Goal: Information Seeking & Learning: Learn about a topic

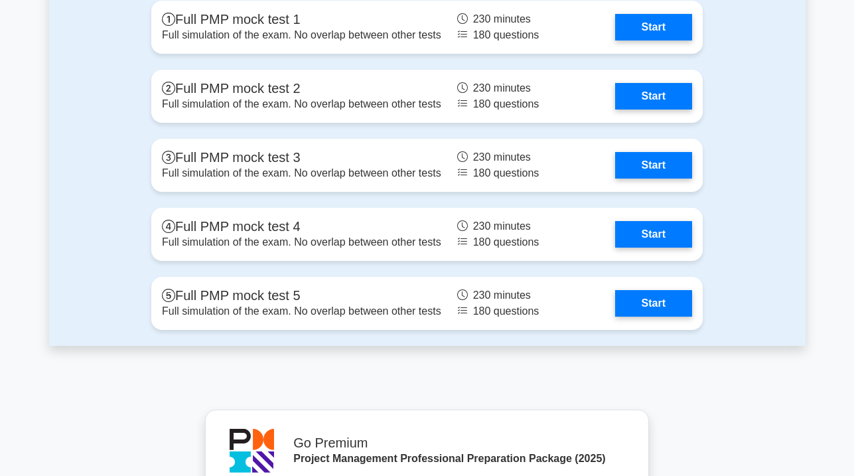
scroll to position [5099, 0]
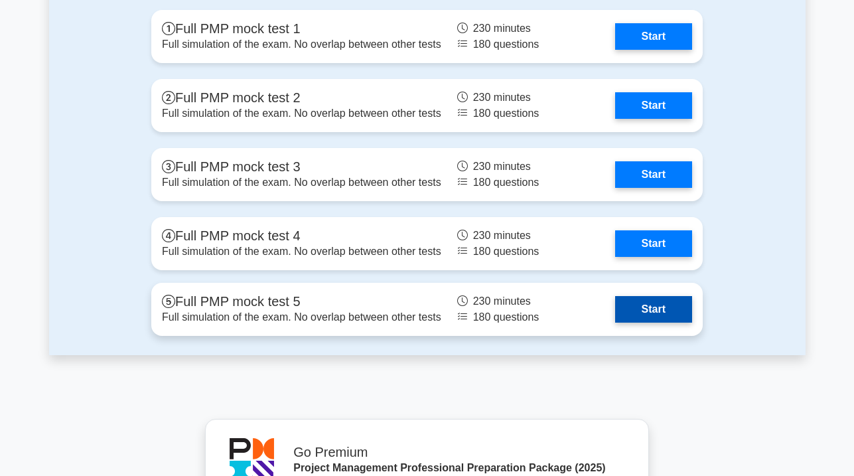
click at [639, 303] on link "Start" at bounding box center [653, 309] width 77 height 27
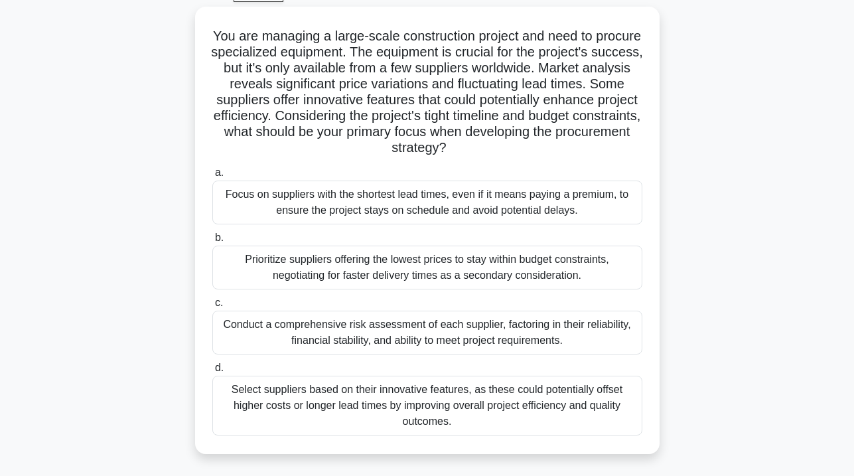
scroll to position [73, 0]
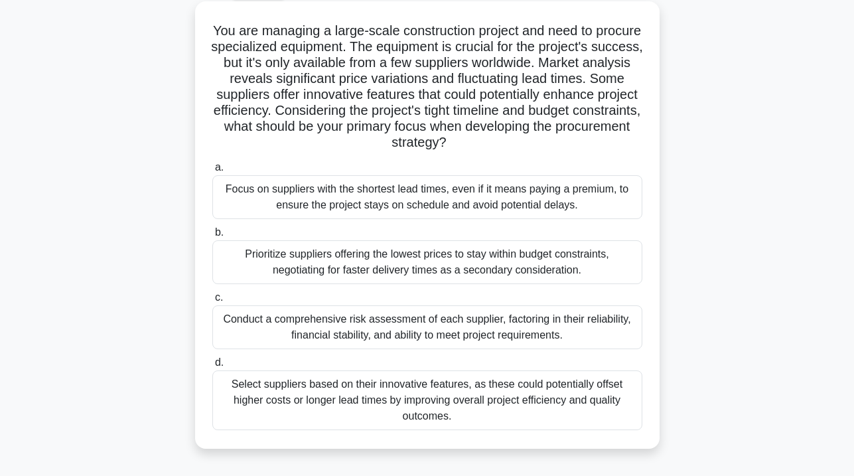
click at [561, 325] on div "Conduct a comprehensive risk assessment of each supplier, factoring in their re…" at bounding box center [427, 327] width 430 height 44
click at [212, 302] on input "c. Conduct a comprehensive risk assessment of each supplier, factoring in their…" at bounding box center [212, 297] width 0 height 9
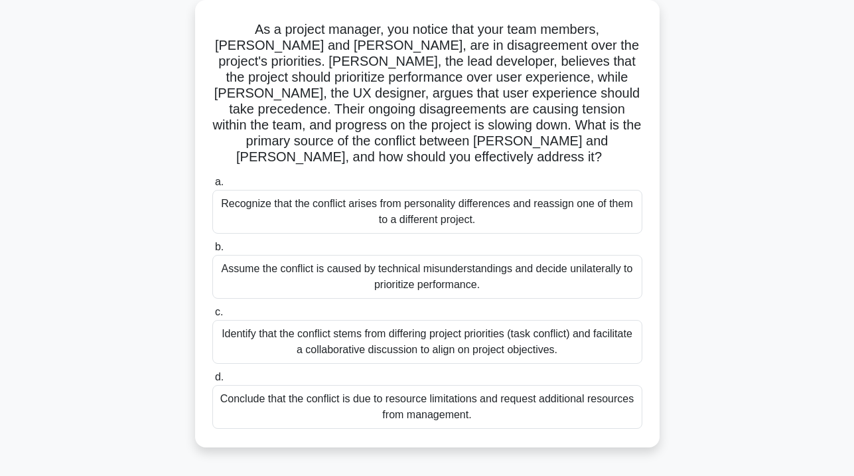
scroll to position [80, 0]
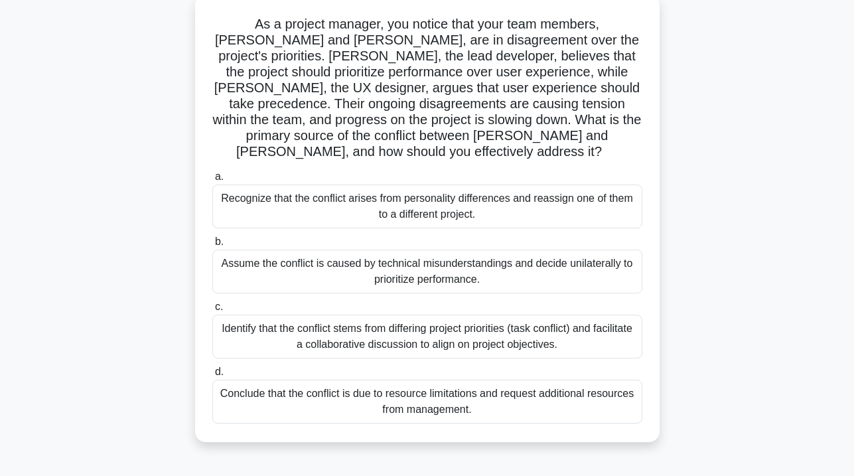
click at [485, 259] on div "Assume the conflict is caused by technical misunderstandings and decide unilate…" at bounding box center [427, 272] width 430 height 44
click at [212, 246] on input "b. Assume the conflict is caused by technical misunderstandings and decide unil…" at bounding box center [212, 242] width 0 height 9
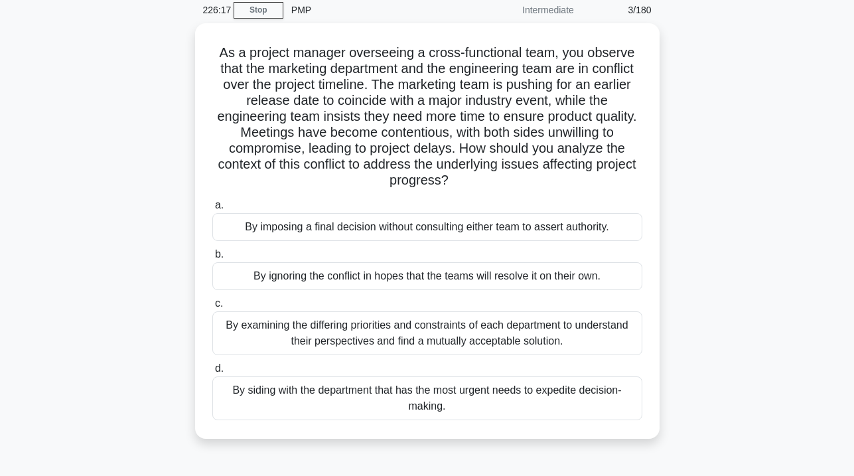
scroll to position [60, 0]
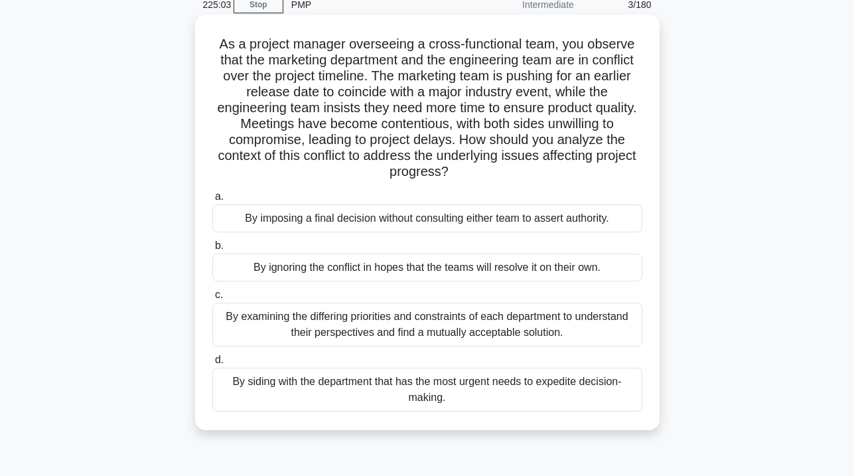
click at [523, 330] on div "By examining the differing priorities and constraints of each department to und…" at bounding box center [427, 325] width 430 height 44
click at [212, 299] on input "c. By examining the differing priorities and constraints of each department to …" at bounding box center [212, 295] width 0 height 9
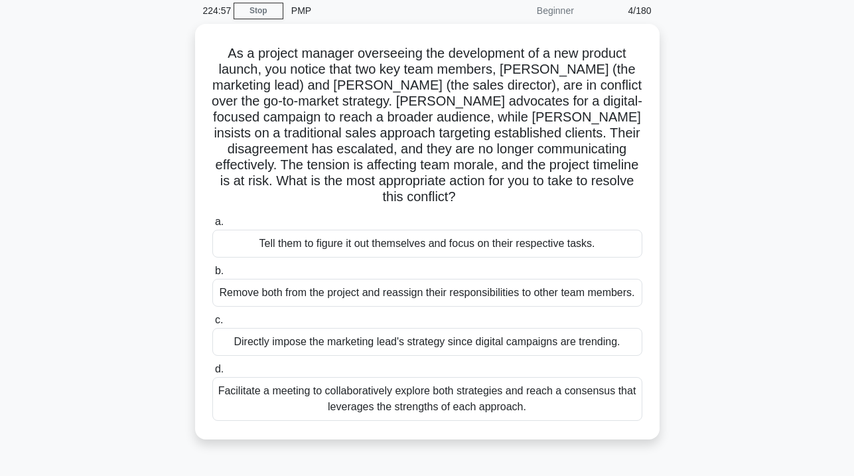
scroll to position [54, 0]
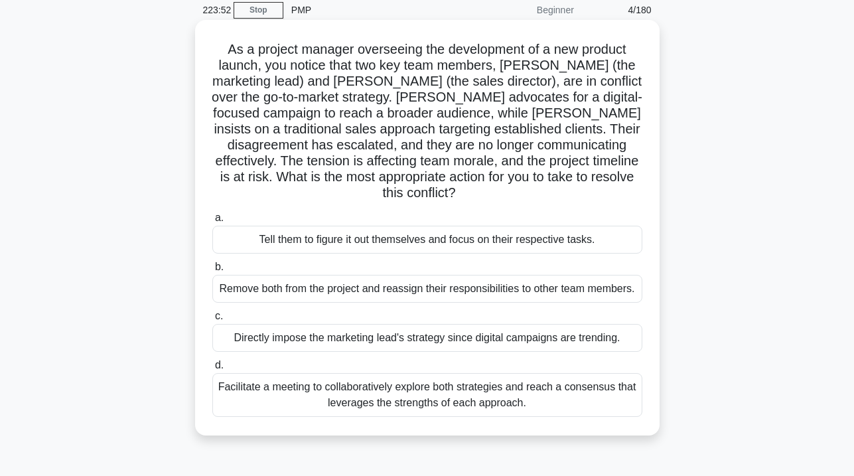
click at [554, 384] on div "Facilitate a meeting to collaboratively explore both strategies and reach a con…" at bounding box center [427, 395] width 430 height 44
click at [212, 370] on input "d. Facilitate a meeting to collaboratively explore both strategies and reach a …" at bounding box center [212, 365] width 0 height 9
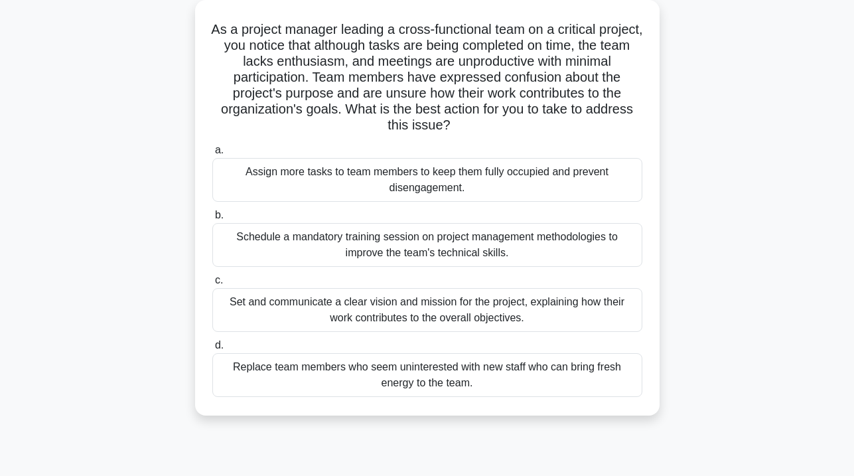
scroll to position [79, 0]
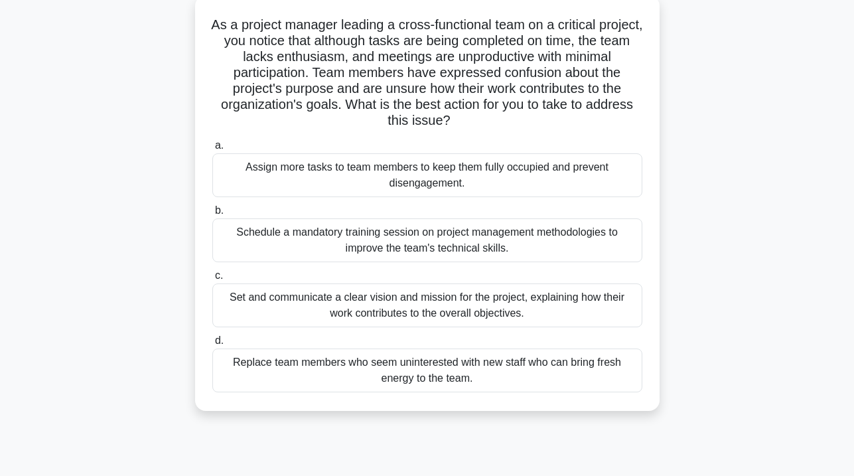
click at [577, 301] on div "Set and communicate a clear vision and mission for the project, explaining how …" at bounding box center [427, 305] width 430 height 44
click at [212, 280] on input "c. Set and communicate a clear vision and mission for the project, explaining h…" at bounding box center [212, 275] width 0 height 9
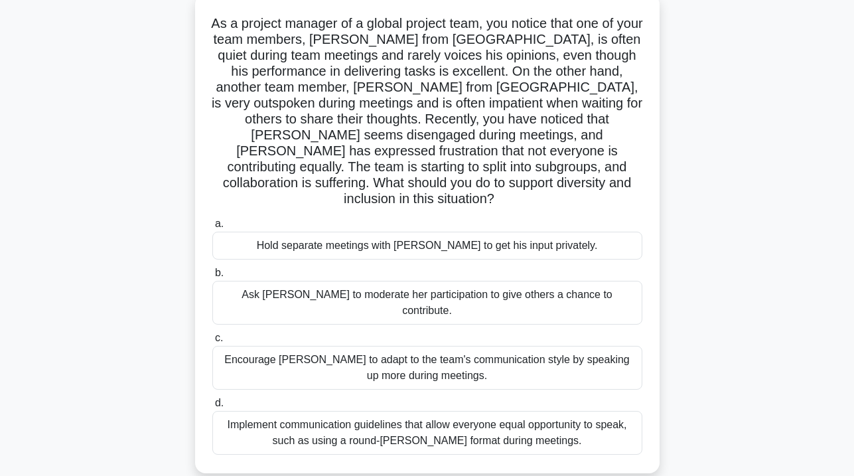
scroll to position [86, 0]
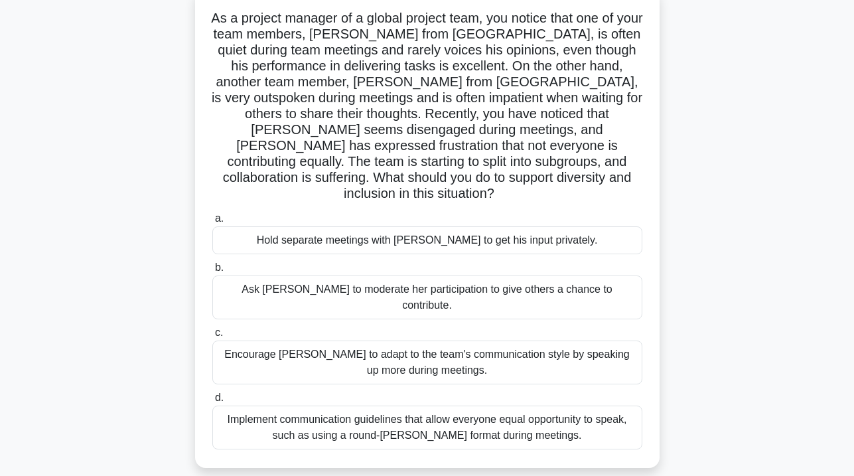
click at [547, 406] on div "Implement communication guidelines that allow everyone equal opportunity to spe…" at bounding box center [427, 428] width 430 height 44
click at [212, 398] on input "d. Implement communication guidelines that allow everyone equal opportunity to …" at bounding box center [212, 398] width 0 height 9
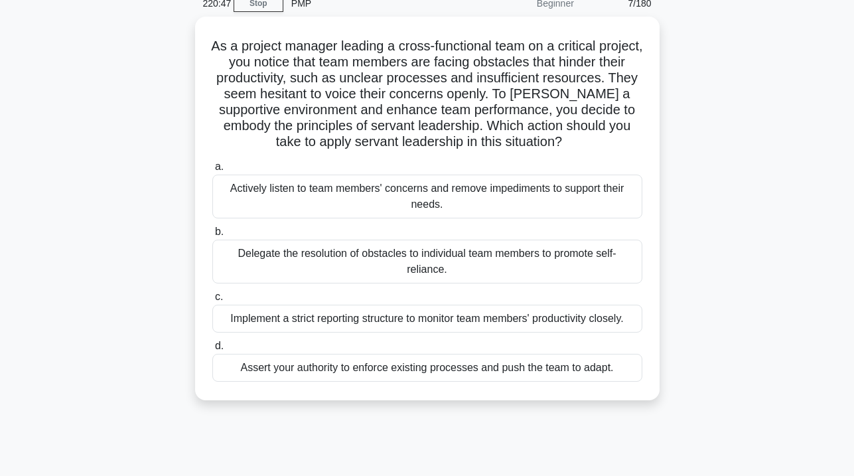
scroll to position [62, 0]
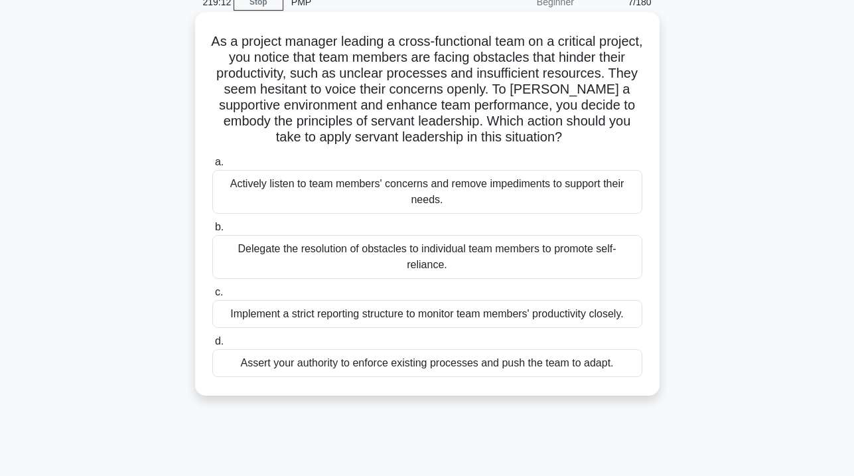
click at [473, 364] on div "Assert your authority to enforce existing processes and push the team to adapt." at bounding box center [427, 363] width 430 height 28
click at [212, 346] on input "d. Assert your authority to enforce existing processes and push the team to ada…" at bounding box center [212, 341] width 0 height 9
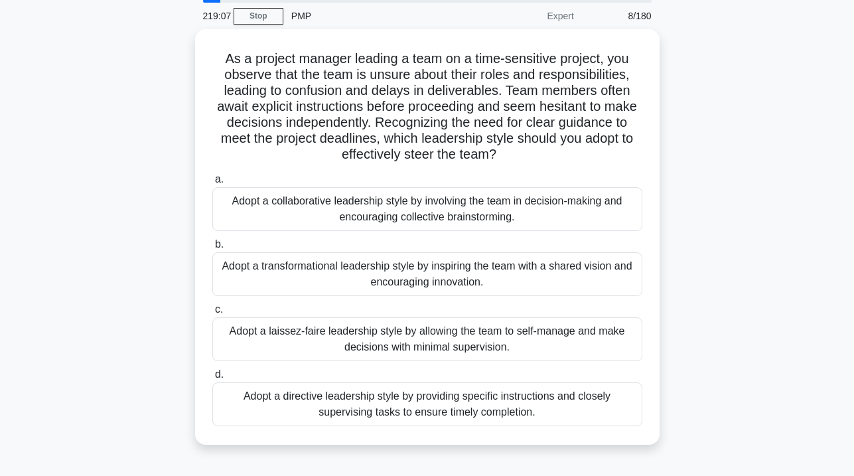
scroll to position [49, 0]
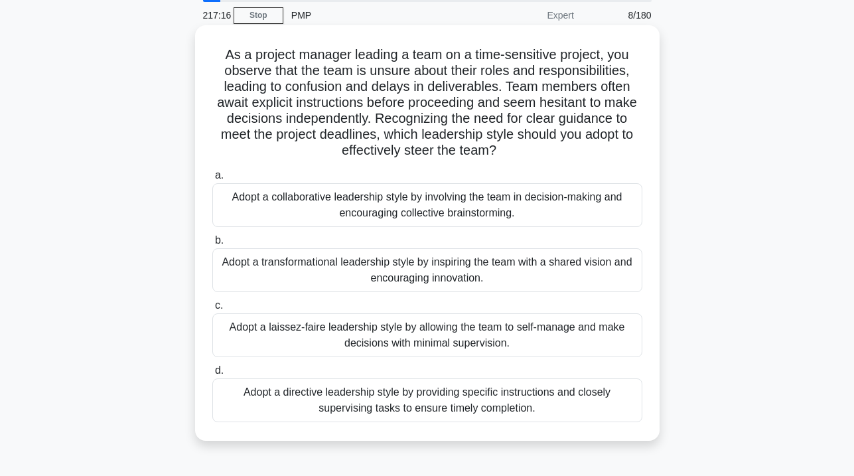
click at [622, 210] on div "Adopt a collaborative leadership style by involving the team in decision-making…" at bounding box center [427, 205] width 430 height 44
click at [212, 180] on input "a. Adopt a collaborative leadership style by involving the team in decision-mak…" at bounding box center [212, 175] width 0 height 9
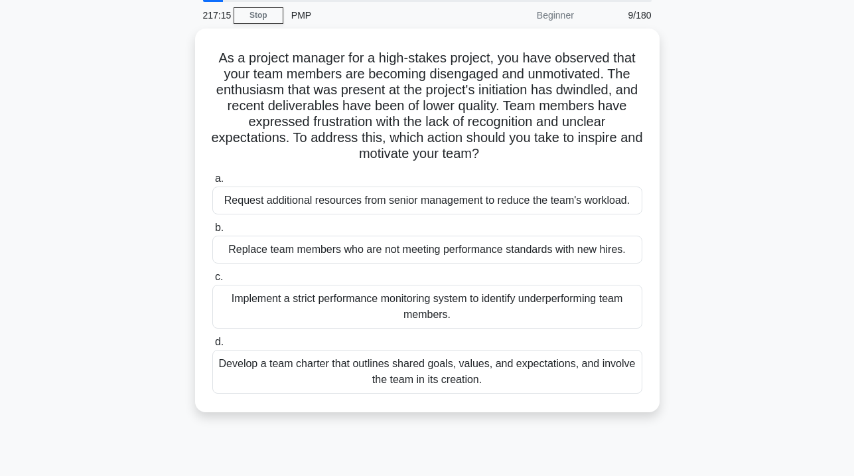
scroll to position [0, 0]
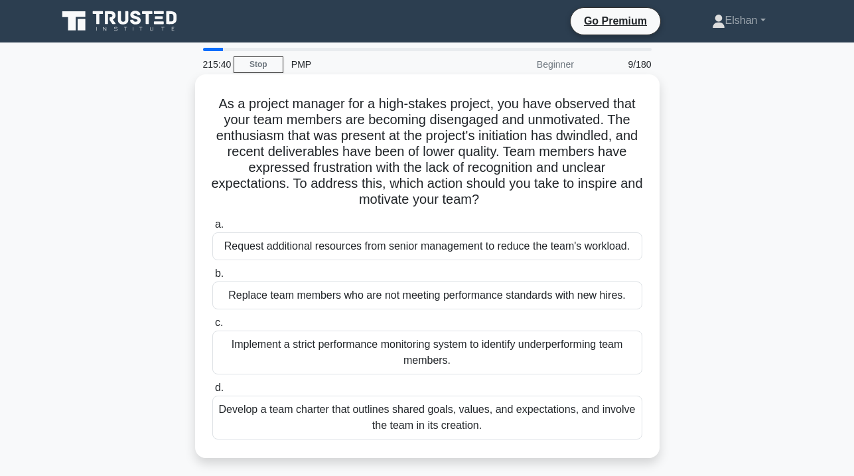
click at [478, 418] on div "Develop a team charter that outlines shared goals, values, and expectations, an…" at bounding box center [427, 418] width 430 height 44
click at [212, 392] on input "d. Develop a team charter that outlines shared goals, values, and expectations,…" at bounding box center [212, 388] width 0 height 9
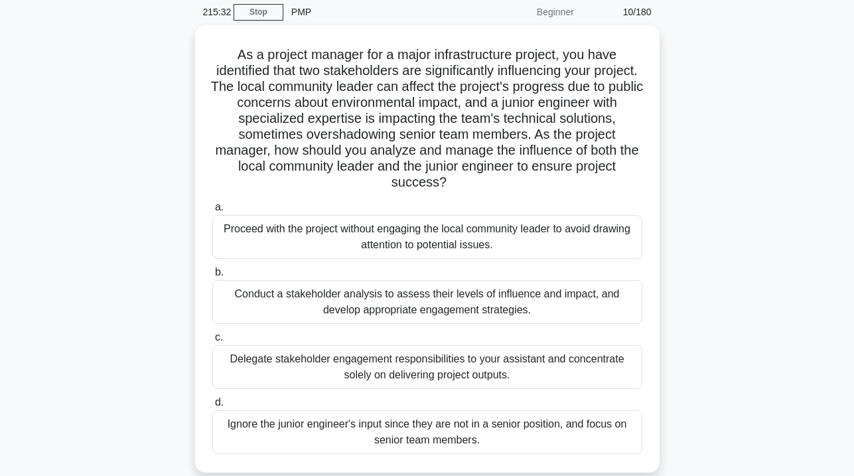
scroll to position [54, 0]
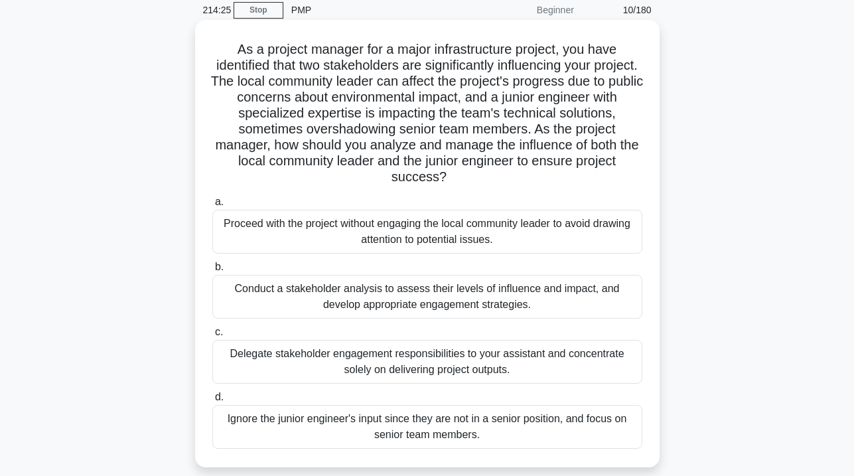
click at [595, 297] on div "Conduct a stakeholder analysis to assess their levels of influence and impact, …" at bounding box center [427, 297] width 430 height 44
click at [212, 271] on input "b. Conduct a stakeholder analysis to assess their levels of influence and impac…" at bounding box center [212, 267] width 0 height 9
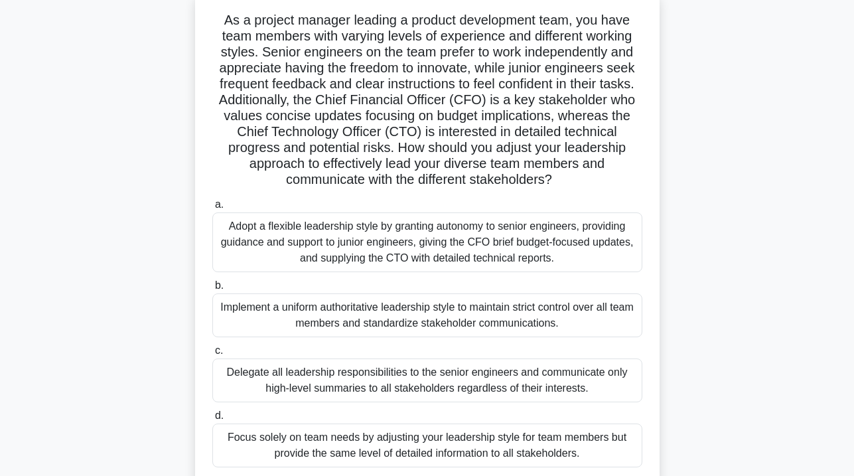
scroll to position [85, 0]
click at [548, 250] on div "Adopt a flexible leadership style by granting autonomy to senior engineers, pro…" at bounding box center [427, 241] width 430 height 60
click at [212, 208] on input "a. Adopt a flexible leadership style by granting autonomy to senior engineers, …" at bounding box center [212, 203] width 0 height 9
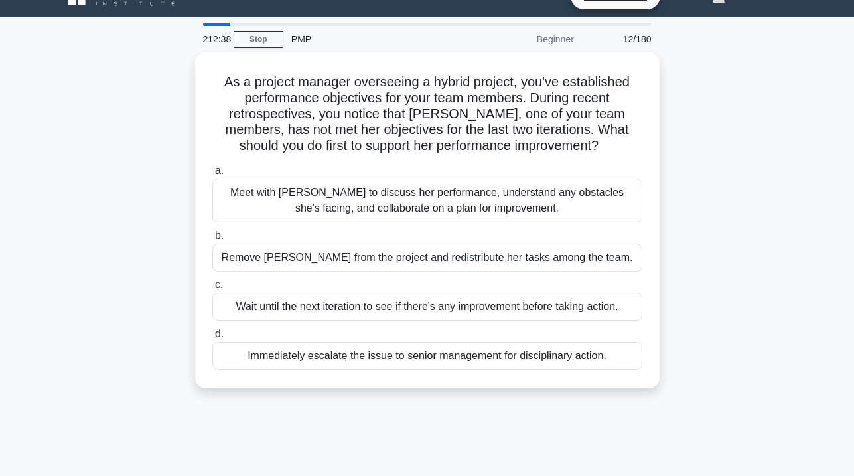
scroll to position [0, 0]
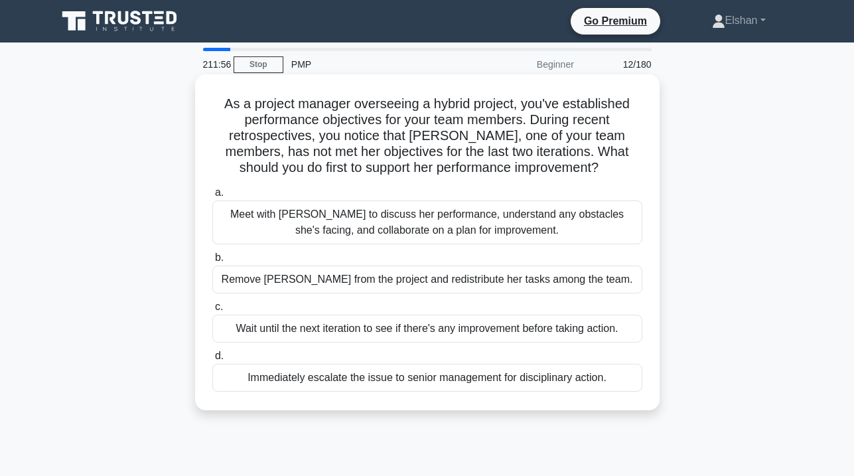
click at [601, 216] on div "Meet with [PERSON_NAME] to discuss her performance, understand any obstacles sh…" at bounding box center [427, 222] width 430 height 44
click at [212, 197] on input "a. Meet with [PERSON_NAME] to discuss her performance, understand any obstacles…" at bounding box center [212, 193] width 0 height 9
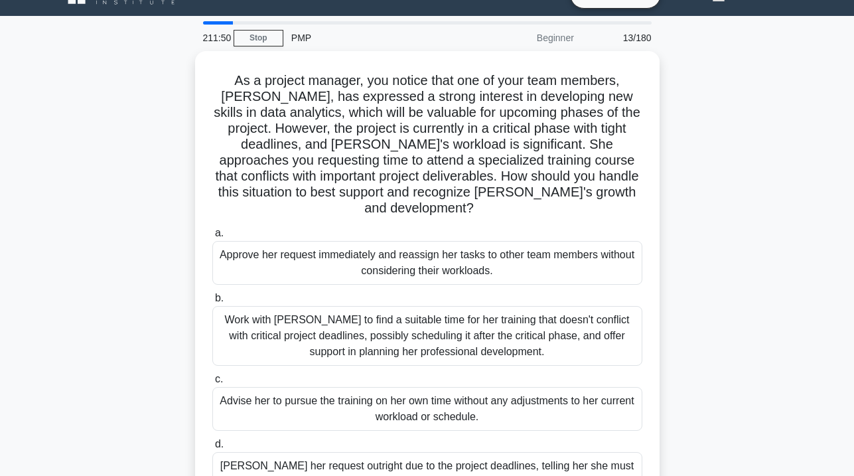
scroll to position [45, 0]
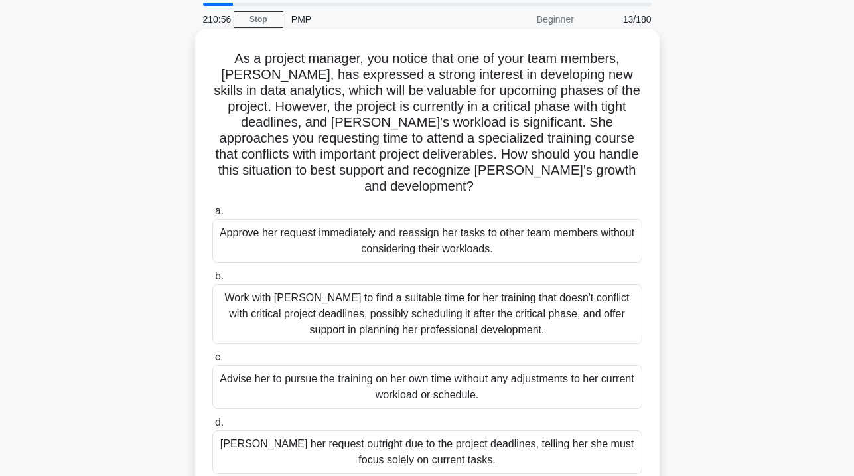
click at [566, 295] on div "Work with [PERSON_NAME] to find a suitable time for her training that doesn't c…" at bounding box center [427, 314] width 430 height 60
click at [212, 281] on input "b. Work with [PERSON_NAME] to find a suitable time for her training that doesn'…" at bounding box center [212, 276] width 0 height 9
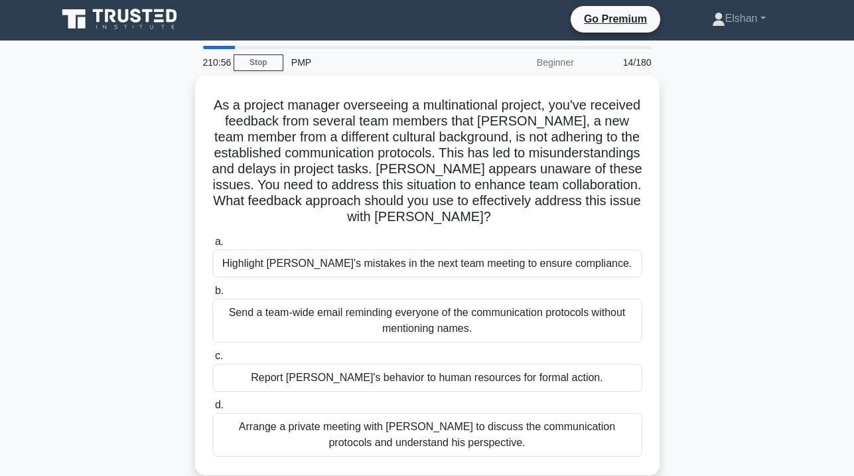
scroll to position [0, 0]
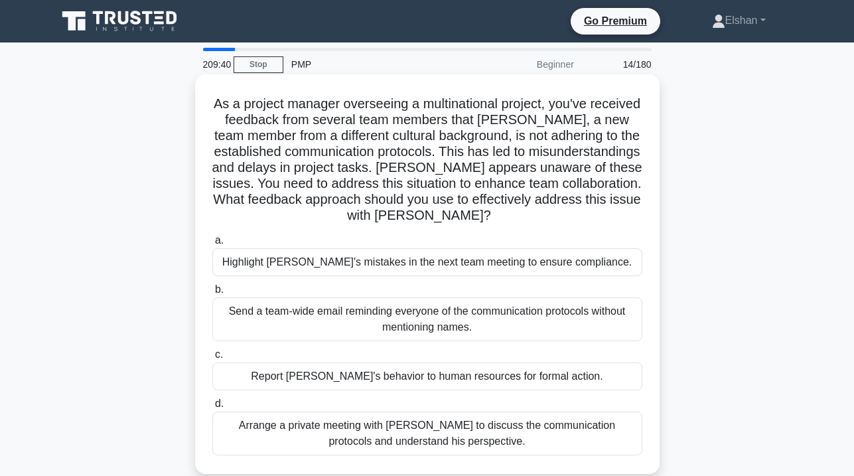
click at [463, 432] on div "Arrange a private meeting with [PERSON_NAME] to discuss the communication proto…" at bounding box center [427, 434] width 430 height 44
click at [212, 408] on input "d. Arrange a private meeting with [PERSON_NAME] to discuss the communication pr…" at bounding box center [212, 404] width 0 height 9
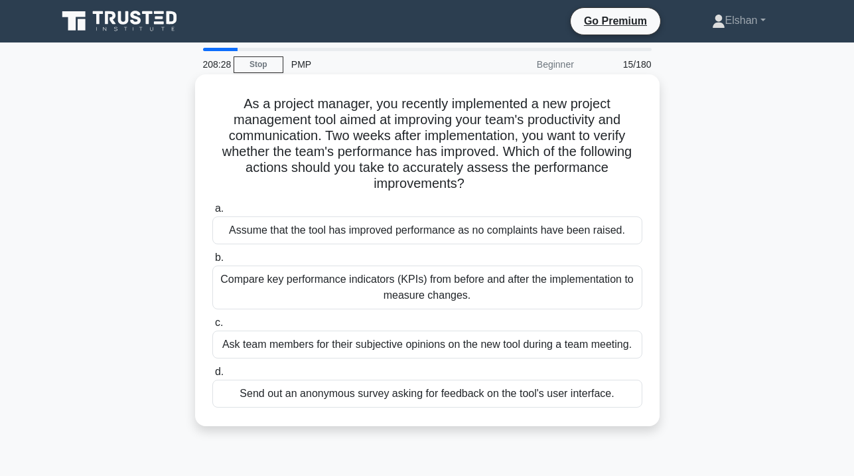
click at [465, 288] on div "Compare key performance indicators (KPIs) from before and after the implementat…" at bounding box center [427, 288] width 430 height 44
click at [212, 262] on input "b. Compare key performance indicators (KPIs) from before and after the implemen…" at bounding box center [212, 258] width 0 height 9
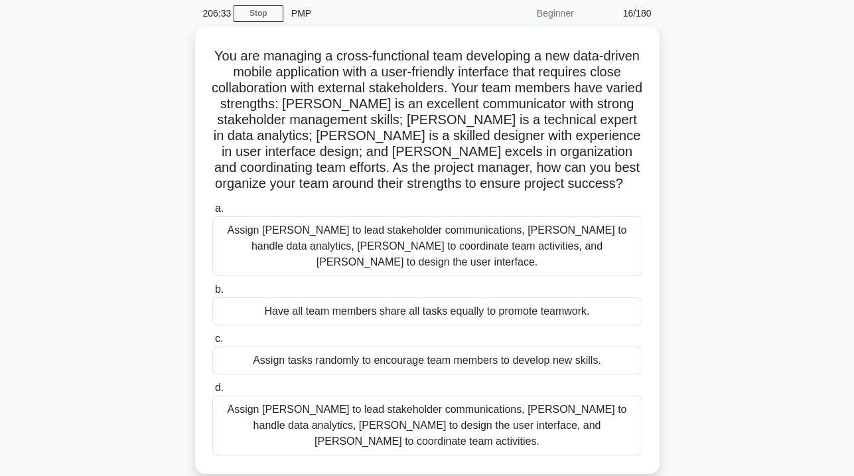
scroll to position [49, 0]
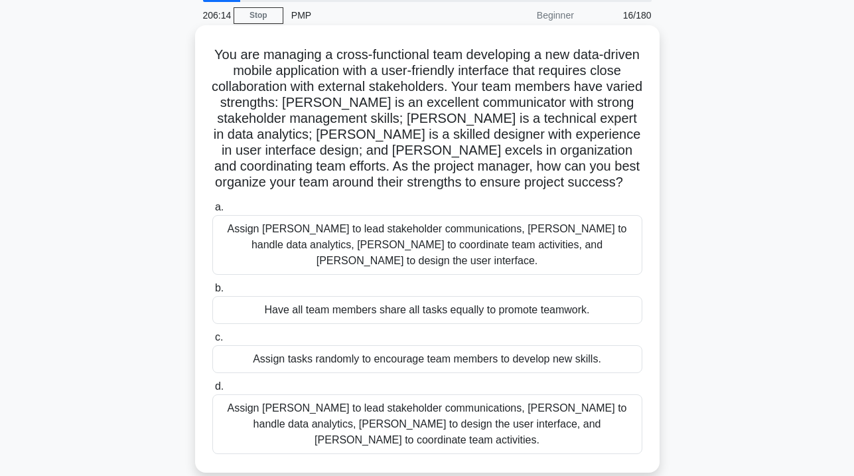
click at [479, 396] on div "Assign [PERSON_NAME] to lead stakeholder communications, [PERSON_NAME] to handl…" at bounding box center [427, 424] width 430 height 60
click at [212, 391] on input "d. Assign [PERSON_NAME] to lead stakeholder communications, [PERSON_NAME] to ha…" at bounding box center [212, 386] width 0 height 9
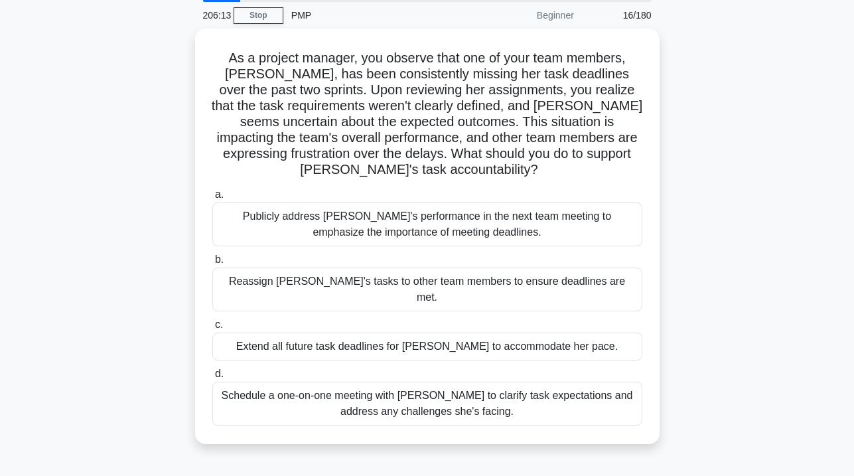
scroll to position [0, 0]
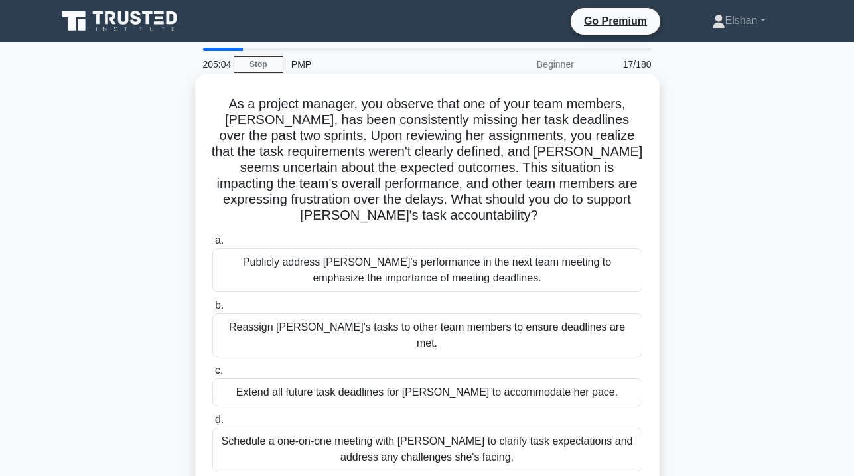
click at [499, 428] on div "Schedule a one-on-one meeting with [PERSON_NAME] to clarify task expectations a…" at bounding box center [427, 449] width 430 height 44
click at [212, 424] on input "d. Schedule a one-on-one meeting with [PERSON_NAME] to clarify task expectation…" at bounding box center [212, 420] width 0 height 9
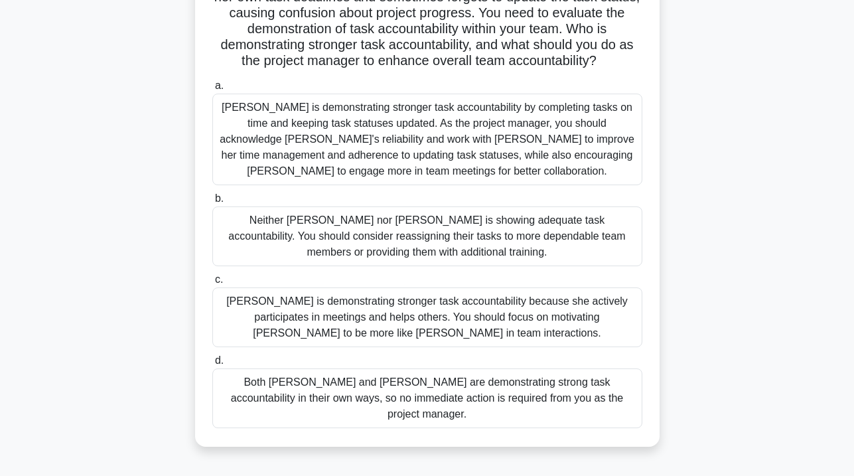
scroll to position [240, 0]
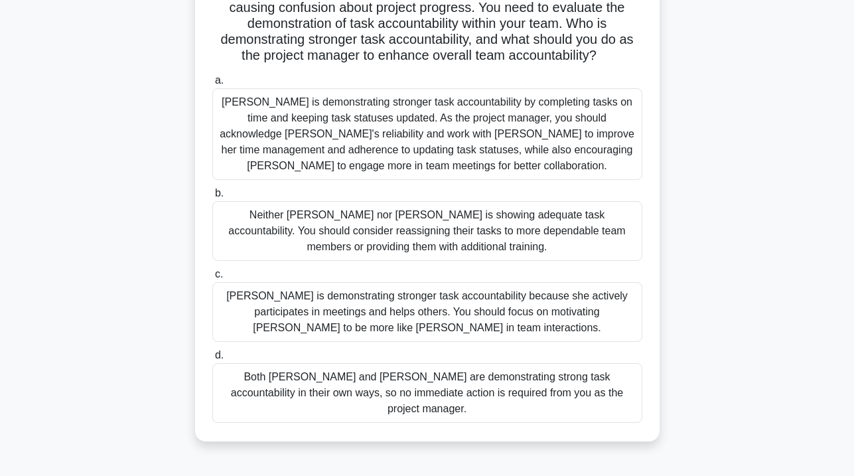
click at [607, 161] on div "[PERSON_NAME] is demonstrating stronger task accountability by completing tasks…" at bounding box center [427, 134] width 430 height 92
click at [212, 85] on input "[PERSON_NAME] is demonstrating stronger task accountability by completing tasks…" at bounding box center [212, 80] width 0 height 9
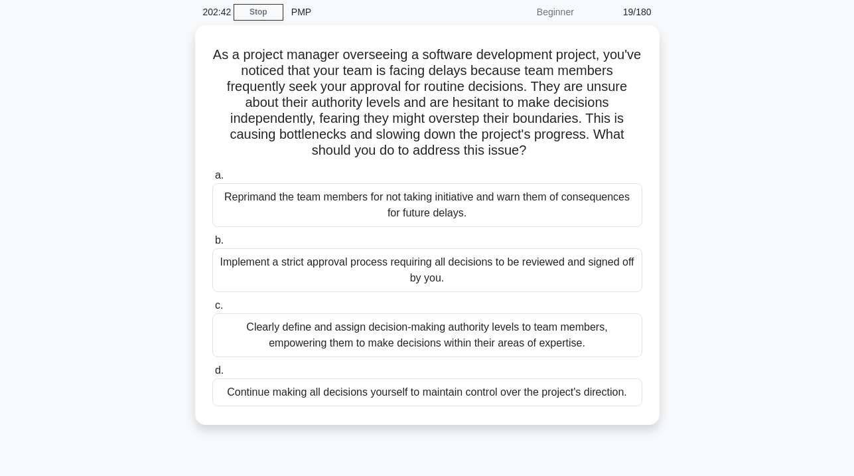
scroll to position [54, 0]
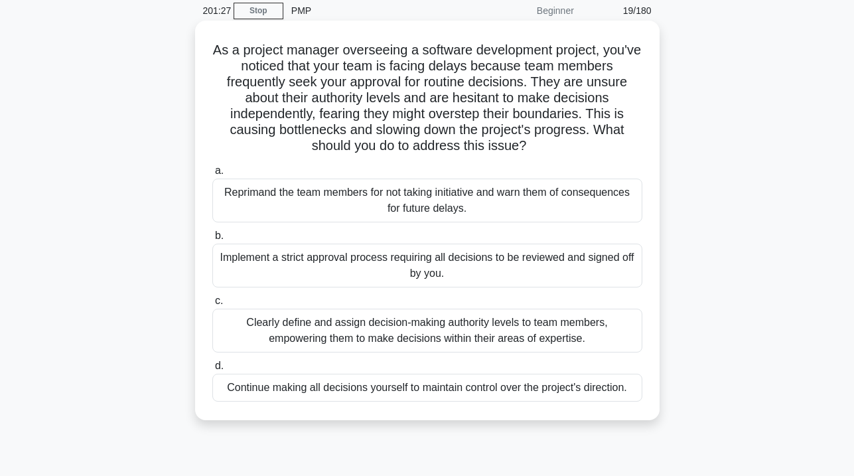
click at [542, 329] on div "Clearly define and assign decision-making authority levels to team members, emp…" at bounding box center [427, 331] width 430 height 44
click at [212, 305] on input "c. Clearly define and assign decision-making authority levels to team members, …" at bounding box center [212, 301] width 0 height 9
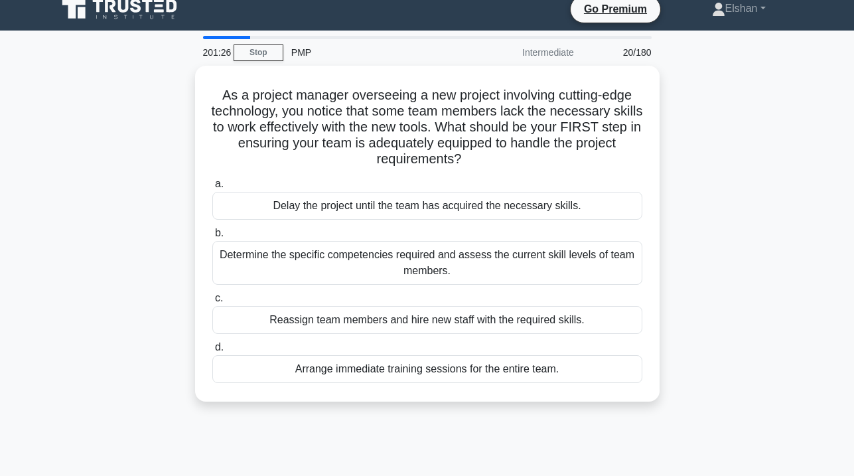
scroll to position [0, 0]
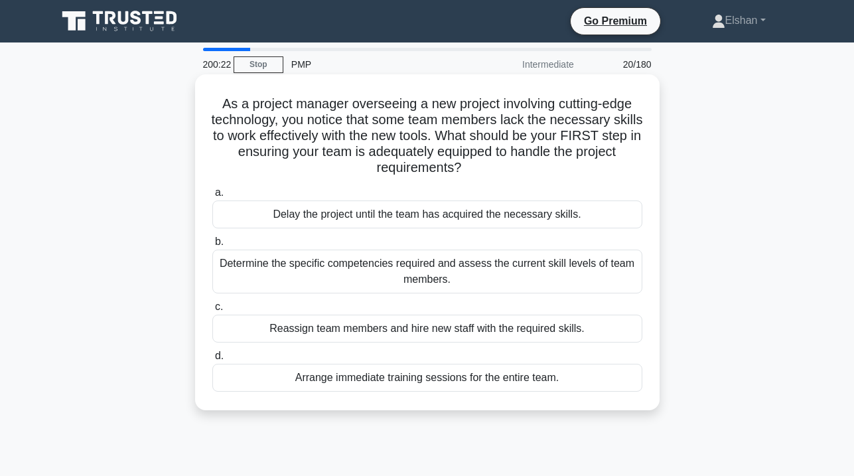
click at [493, 279] on div "Determine the specific competencies required and assess the current skill level…" at bounding box center [427, 272] width 430 height 44
click at [212, 246] on input "b. Determine the specific competencies required and assess the current skill le…" at bounding box center [212, 242] width 0 height 9
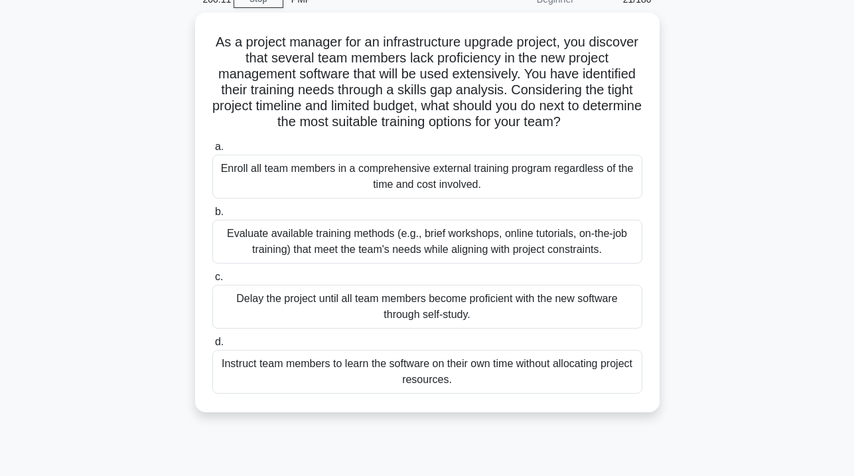
scroll to position [81, 0]
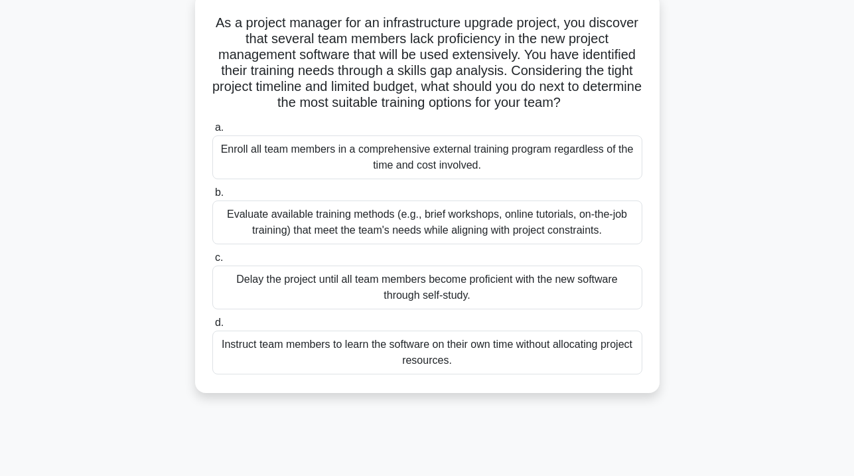
click at [509, 216] on div "Evaluate available training methods (e.g., brief workshops, online tutorials, o…" at bounding box center [427, 222] width 430 height 44
click at [212, 197] on input "b. Evaluate available training methods (e.g., brief workshops, online tutorials…" at bounding box center [212, 193] width 0 height 9
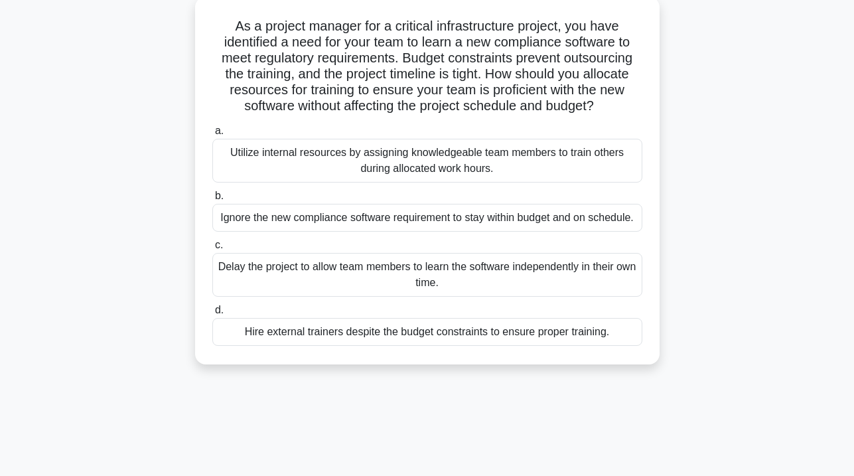
scroll to position [0, 0]
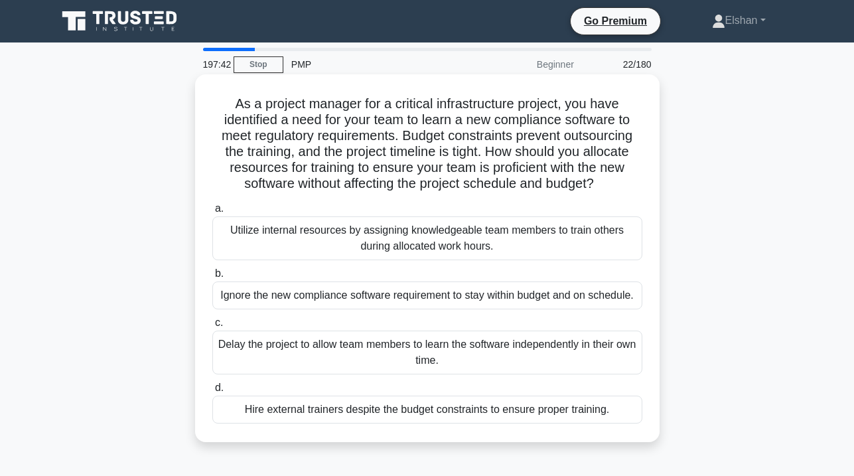
click at [499, 246] on div "Utilize internal resources by assigning knowledgeable team members to train oth…" at bounding box center [427, 238] width 430 height 44
click at [212, 213] on input "a. Utilize internal resources by assigning knowledgeable team members to train …" at bounding box center [212, 208] width 0 height 9
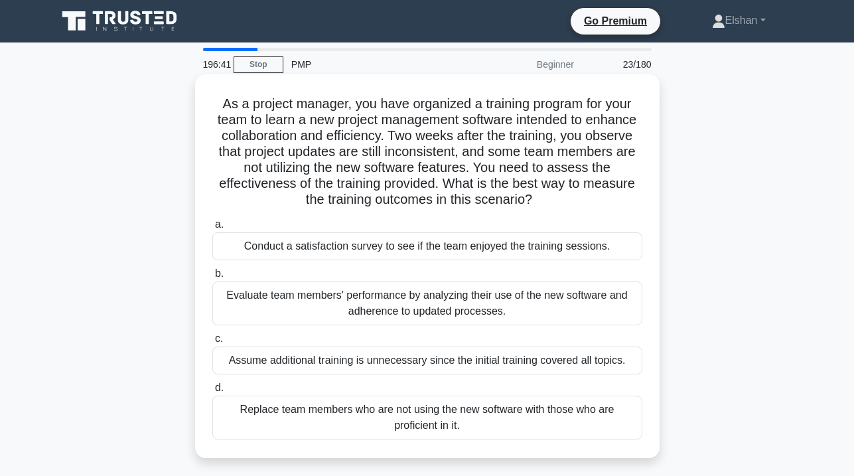
click at [472, 313] on div "Evaluate team members' performance by analyzing their use of the new software a…" at bounding box center [427, 303] width 430 height 44
click at [212, 278] on input "b. Evaluate team members' performance by analyzing their use of the new softwar…" at bounding box center [212, 274] width 0 height 9
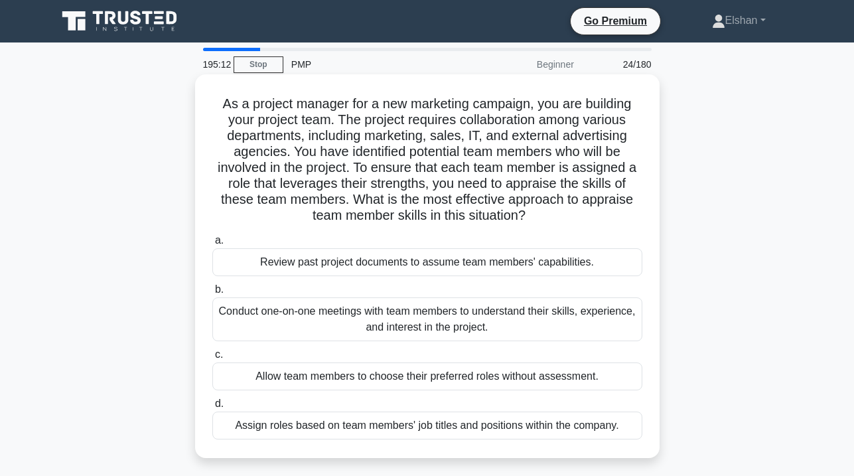
click at [453, 329] on div "Conduct one-on-one meetings with team members to understand their skills, exper…" at bounding box center [427, 319] width 430 height 44
click at [212, 294] on input "b. Conduct one-on-one meetings with team members to understand their skills, ex…" at bounding box center [212, 289] width 0 height 9
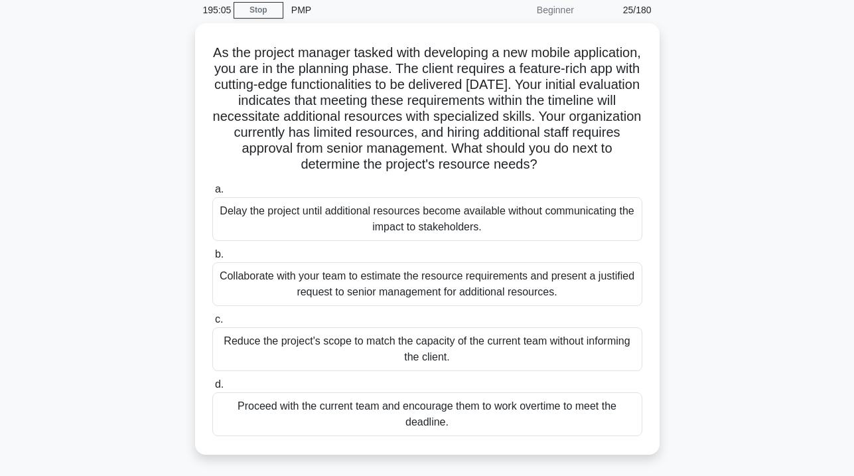
scroll to position [56, 0]
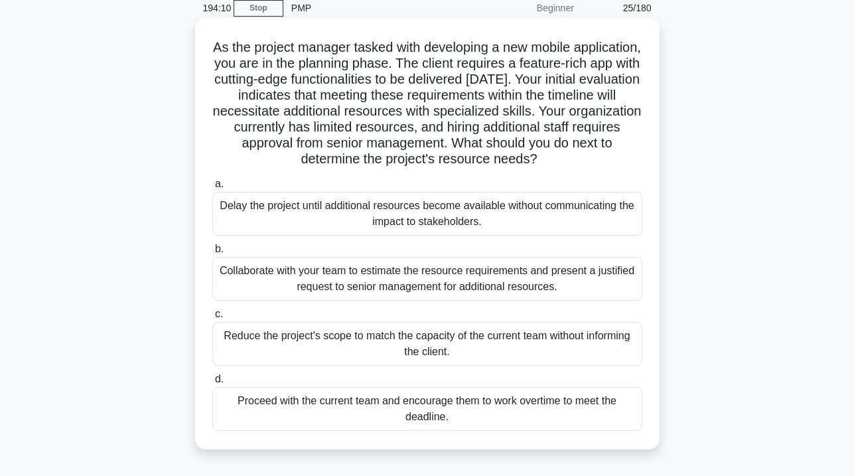
click at [550, 282] on div "Collaborate with your team to estimate the resource requirements and present a …" at bounding box center [427, 279] width 430 height 44
click at [212, 254] on input "b. Collaborate with your team to estimate the resource requirements and present…" at bounding box center [212, 249] width 0 height 9
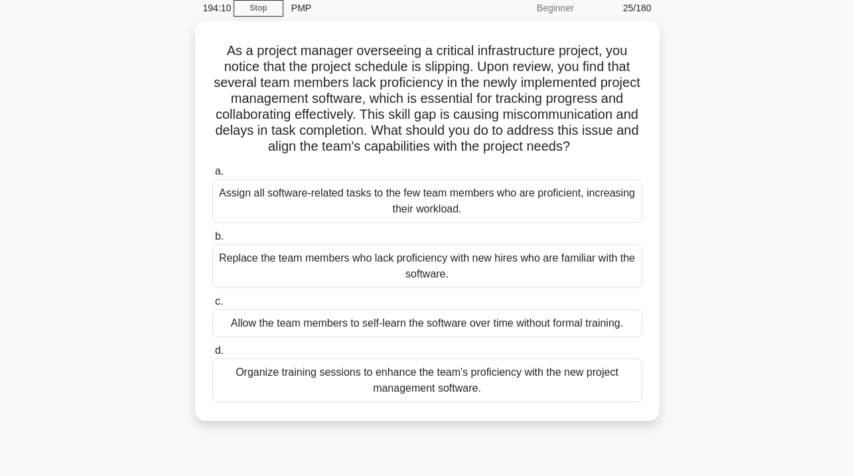
scroll to position [0, 0]
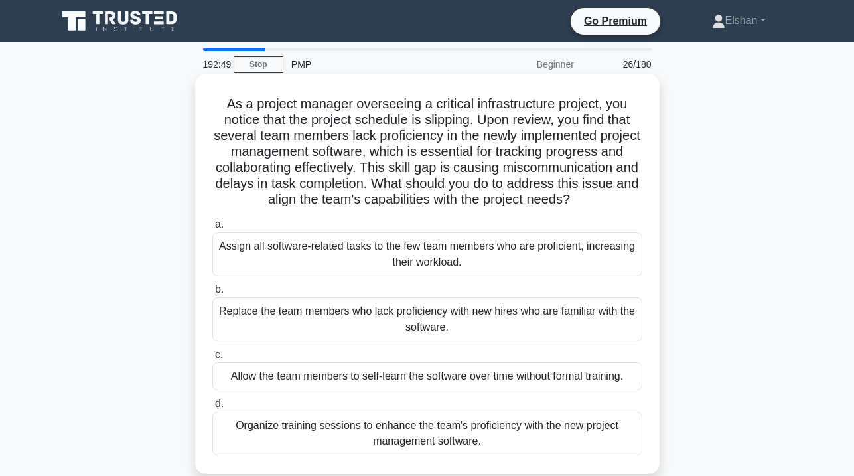
click at [550, 446] on div "Organize training sessions to enhance the team's proficiency with the new proje…" at bounding box center [427, 434] width 430 height 44
click at [212, 408] on input "d. Organize training sessions to enhance the team's proficiency with the new pr…" at bounding box center [212, 404] width 0 height 9
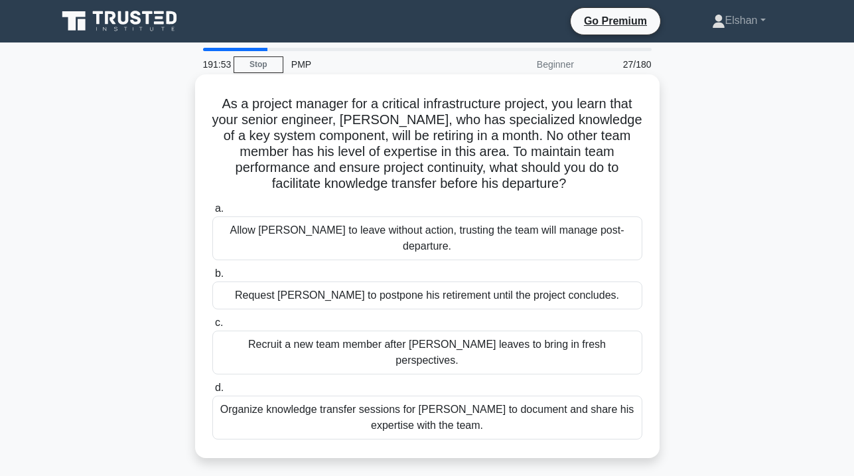
click at [605, 396] on div "Organize knowledge transfer sessions for [PERSON_NAME] to document and share hi…" at bounding box center [427, 418] width 430 height 44
click at [212, 384] on input "d. Organize knowledge transfer sessions for [PERSON_NAME] to document and share…" at bounding box center [212, 388] width 0 height 9
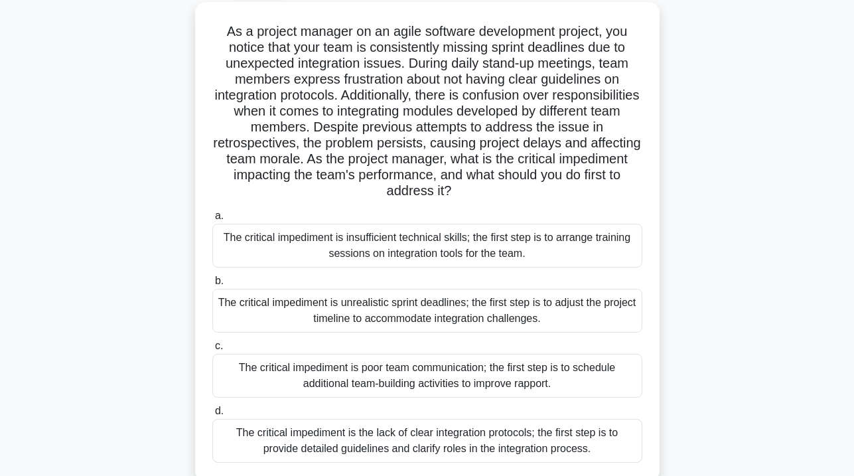
scroll to position [80, 0]
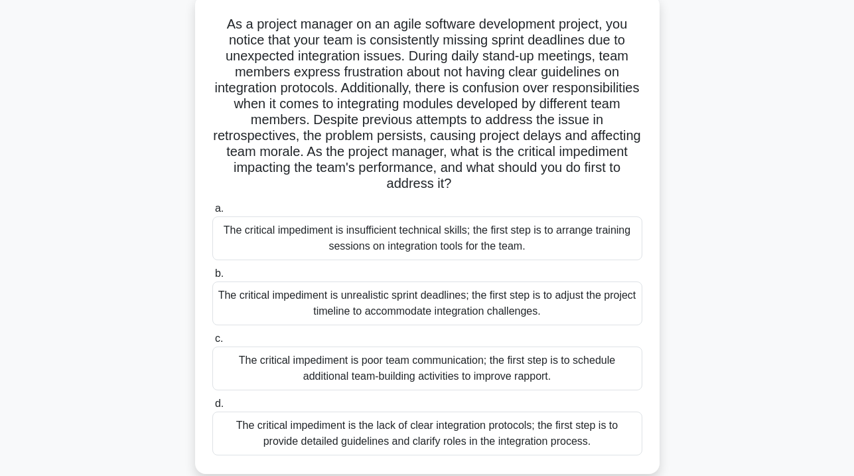
click at [563, 433] on div "The critical impediment is the lack of clear integration protocols; the first s…" at bounding box center [427, 434] width 430 height 44
click at [212, 408] on input "d. The critical impediment is the lack of clear integration protocols; the firs…" at bounding box center [212, 404] width 0 height 9
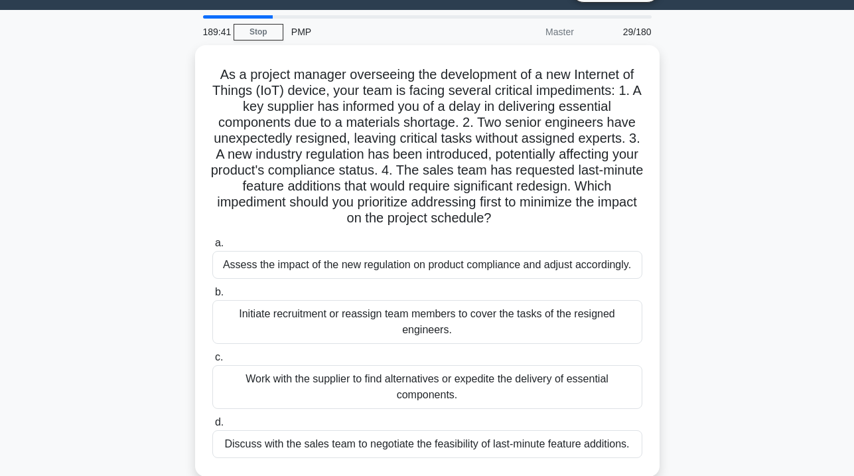
scroll to position [34, 0]
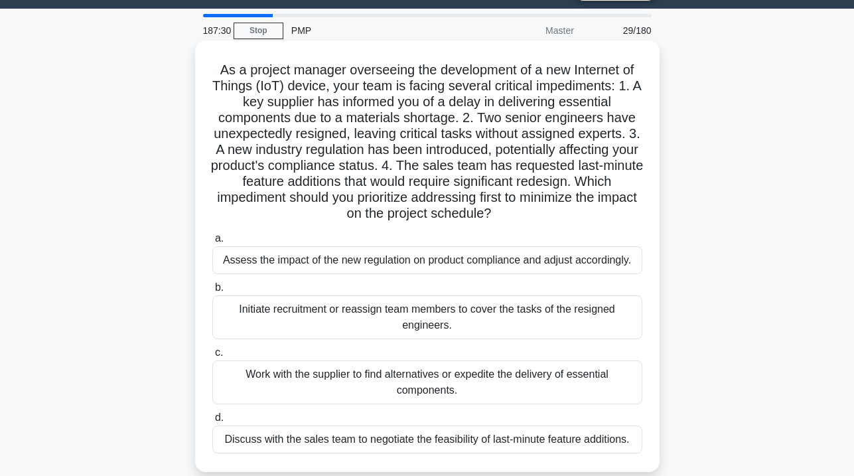
click at [597, 266] on div "Assess the impact of the new regulation on product compliance and adjust accord…" at bounding box center [427, 260] width 430 height 28
click at [212, 243] on input "a. Assess the impact of the new regulation on product compliance and adjust acc…" at bounding box center [212, 238] width 0 height 9
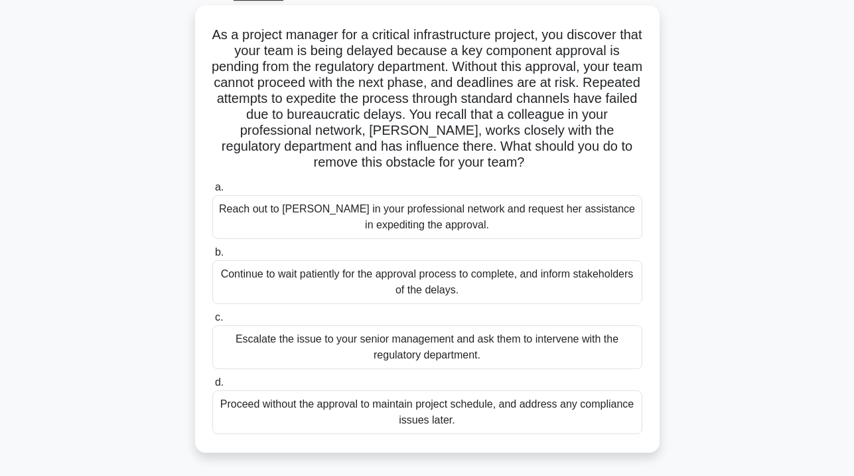
scroll to position [78, 0]
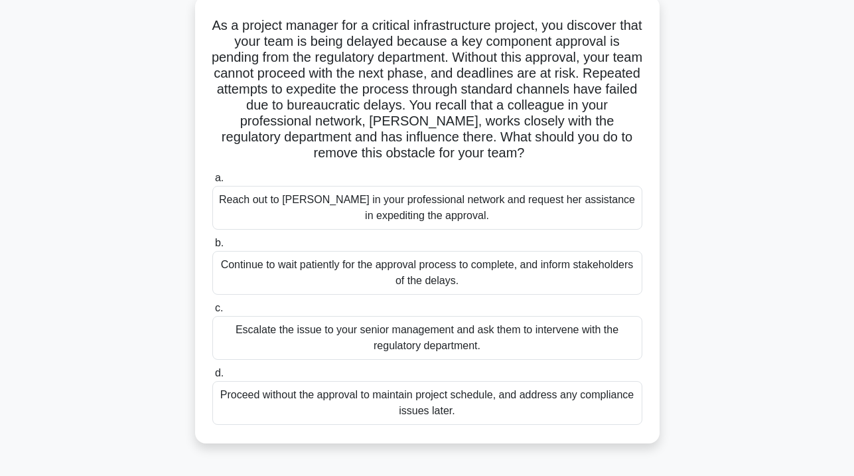
click at [542, 198] on div "Reach out to [PERSON_NAME] in your professional network and request her assista…" at bounding box center [427, 208] width 430 height 44
click at [212, 183] on input "a. Reach out to [PERSON_NAME] in your professional network and request her assi…" at bounding box center [212, 178] width 0 height 9
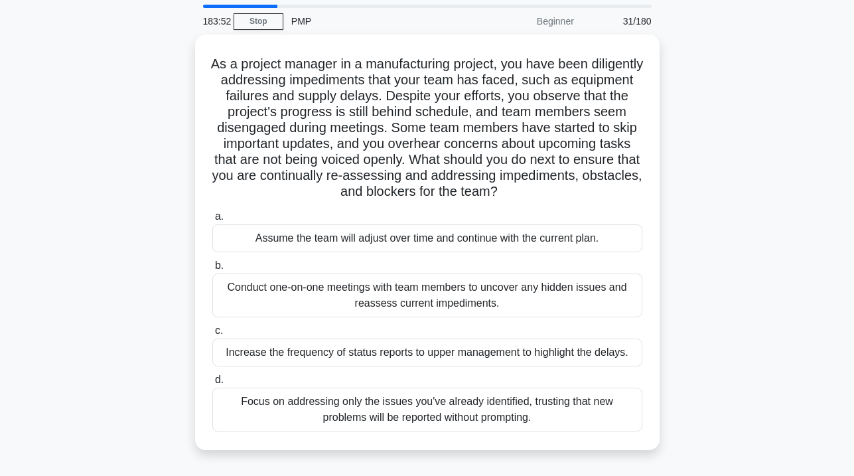
scroll to position [79, 0]
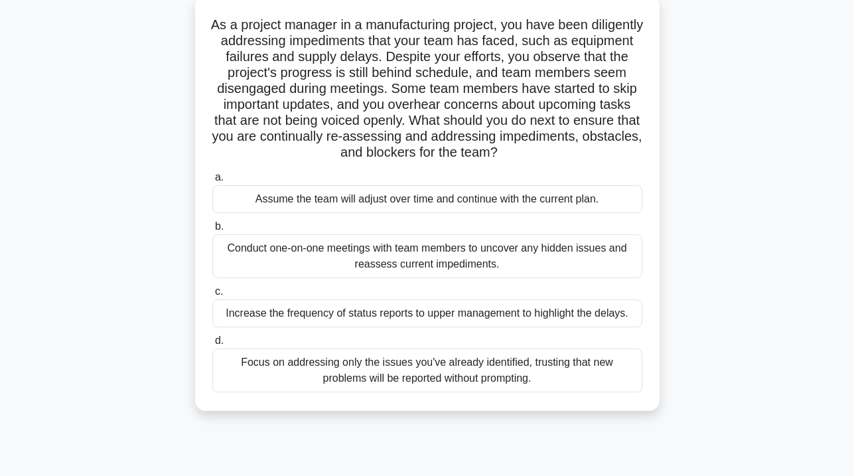
click at [569, 253] on div "Conduct one-on-one meetings with team members to uncover any hidden issues and …" at bounding box center [427, 256] width 430 height 44
click at [212, 231] on input "b. Conduct one-on-one meetings with team members to uncover any hidden issues a…" at bounding box center [212, 226] width 0 height 9
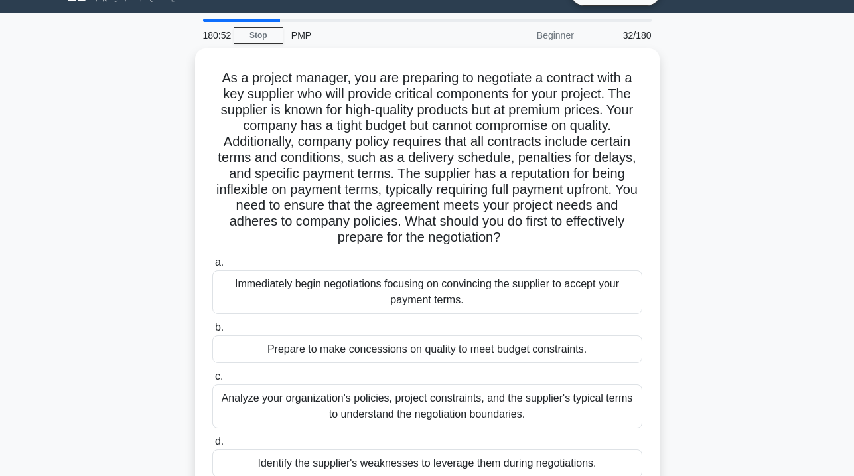
scroll to position [44, 0]
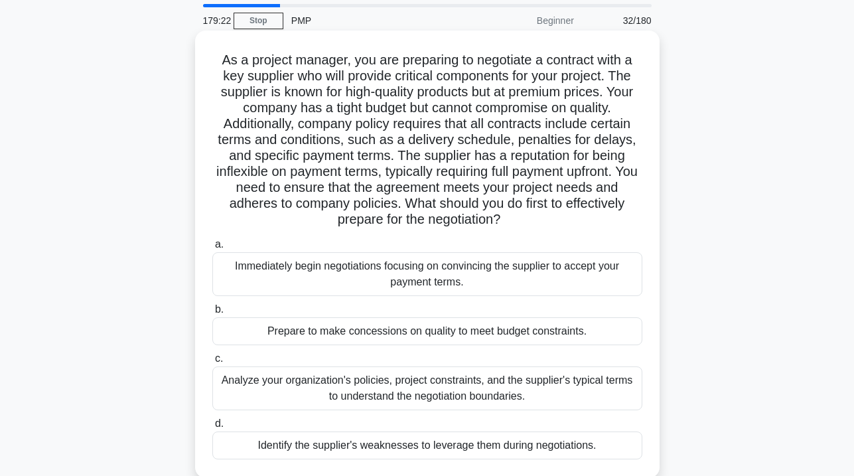
click at [562, 379] on div "Analyze your organization's policies, project constraints, and the supplier's t…" at bounding box center [427, 388] width 430 height 44
click at [212, 363] on input "c. Analyze your organization's policies, project constraints, and the supplier'…" at bounding box center [212, 358] width 0 height 9
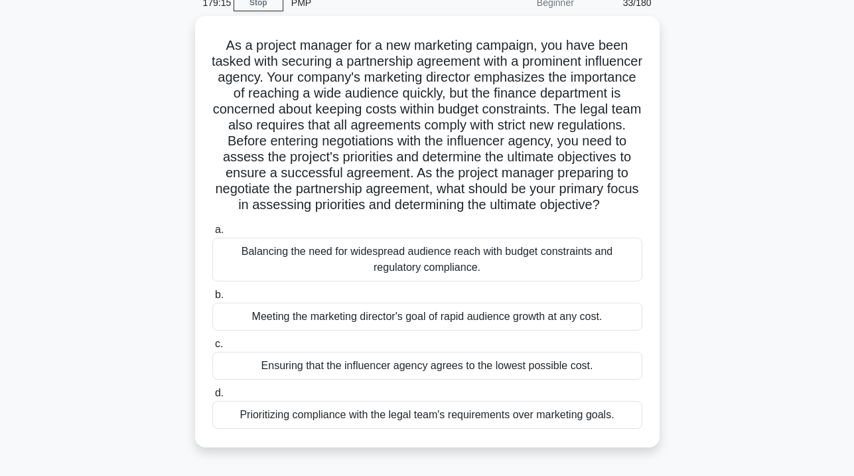
scroll to position [63, 0]
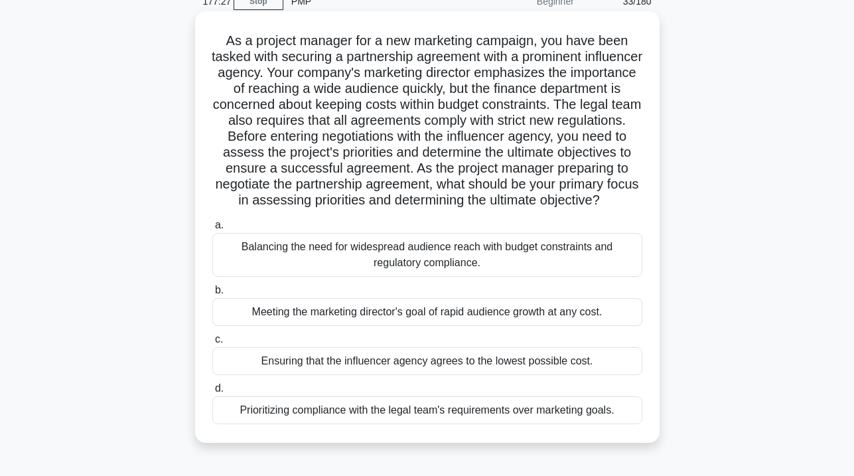
click at [601, 275] on div "Balancing the need for widespread audience reach with budget constraints and re…" at bounding box center [427, 255] width 430 height 44
click at [212, 230] on input "a. Balancing the need for widespread audience reach with budget constraints and…" at bounding box center [212, 225] width 0 height 9
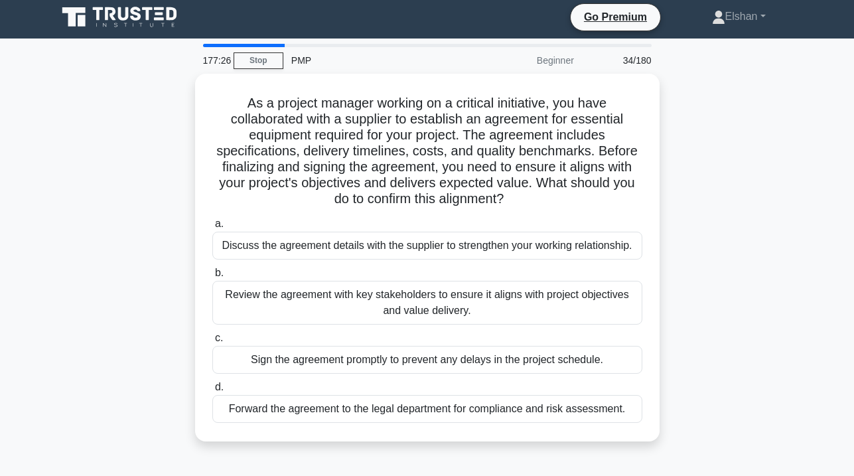
scroll to position [0, 0]
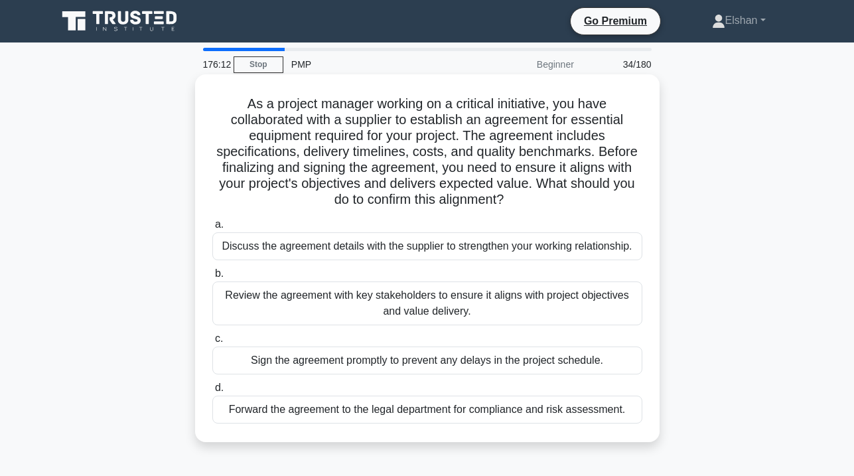
click at [538, 301] on div "Review the agreement with key stakeholders to ensure it aligns with project obj…" at bounding box center [427, 303] width 430 height 44
click at [212, 278] on input "b. Review the agreement with key stakeholders to ensure it aligns with project …" at bounding box center [212, 274] width 0 height 9
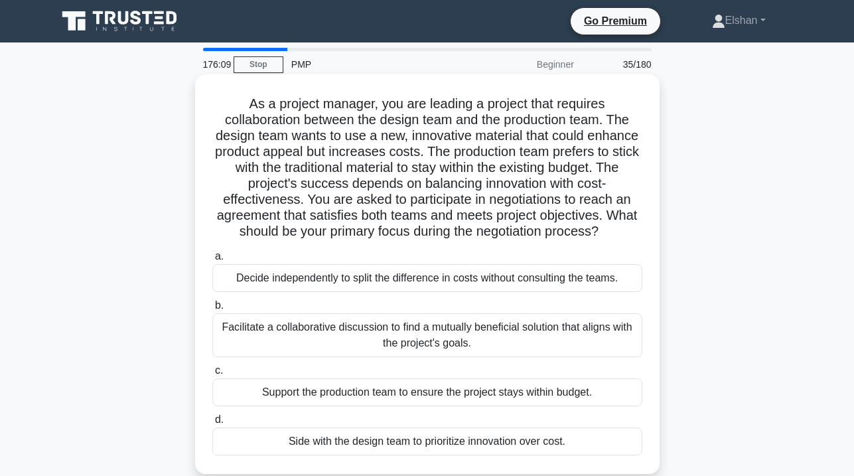
click at [512, 335] on div "Facilitate a collaborative discussion to find a mutually beneficial solution th…" at bounding box center [427, 335] width 430 height 44
click at [212, 310] on input "b. Facilitate a collaborative discussion to find a mutually beneficial solution…" at bounding box center [212, 305] width 0 height 9
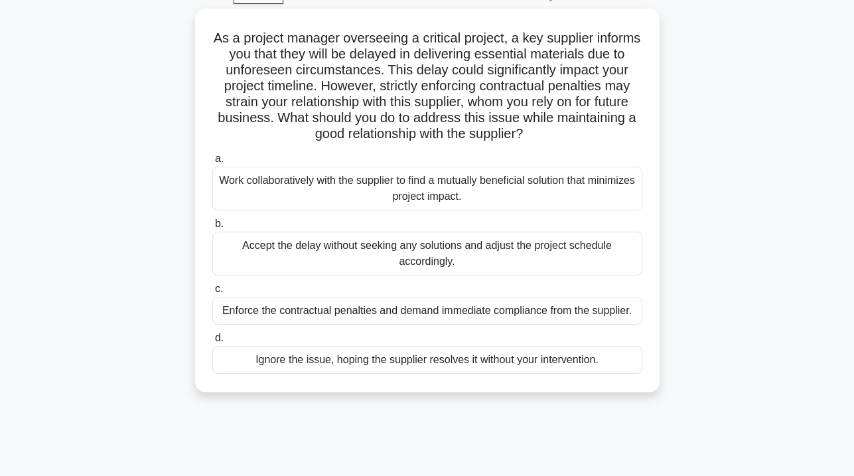
scroll to position [70, 0]
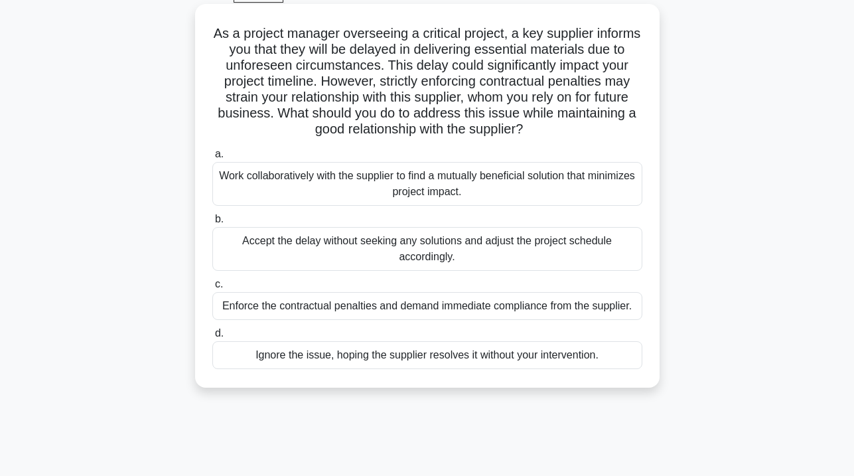
click at [530, 195] on div "Work collaboratively with the supplier to find a mutually beneficial solution t…" at bounding box center [427, 184] width 430 height 44
click at [212, 159] on input "a. Work collaboratively with the supplier to find a mutually beneficial solutio…" at bounding box center [212, 154] width 0 height 9
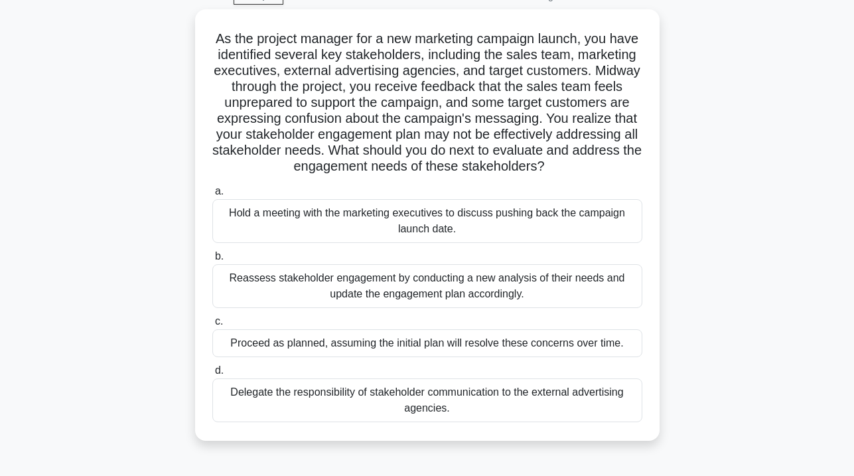
scroll to position [85, 0]
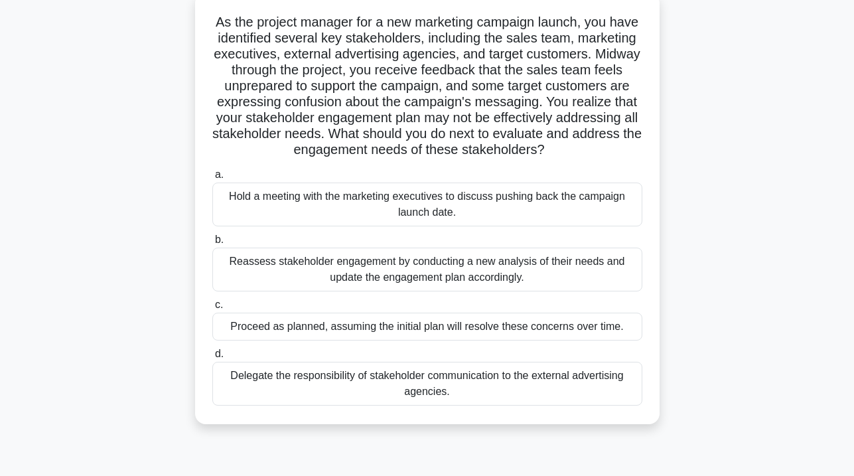
drag, startPoint x: 737, startPoint y: 254, endPoint x: 718, endPoint y: 261, distance: 21.0
click at [718, 261] on div "As the project manager for a new marketing campaign launch, you have identified…" at bounding box center [427, 216] width 757 height 447
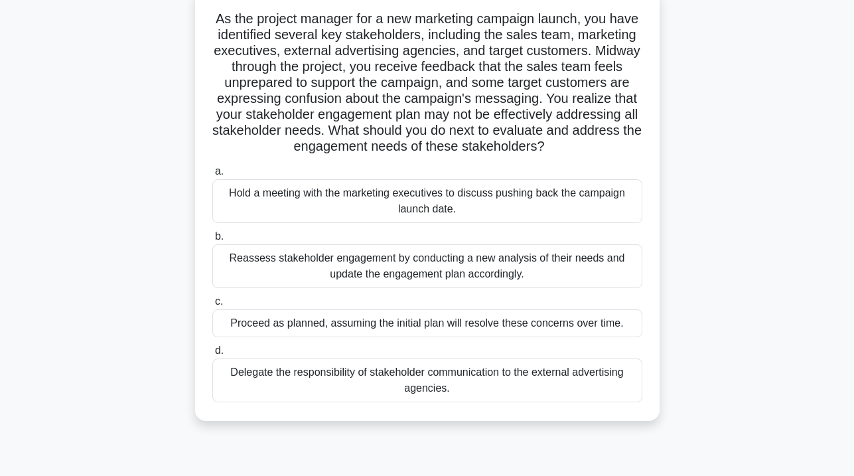
click at [598, 284] on div "Reassess stakeholder engagement by conducting a new analysis of their needs and…" at bounding box center [427, 266] width 430 height 44
click at [212, 241] on input "b. Reassess stakeholder engagement by conducting a new analysis of their needs …" at bounding box center [212, 236] width 0 height 9
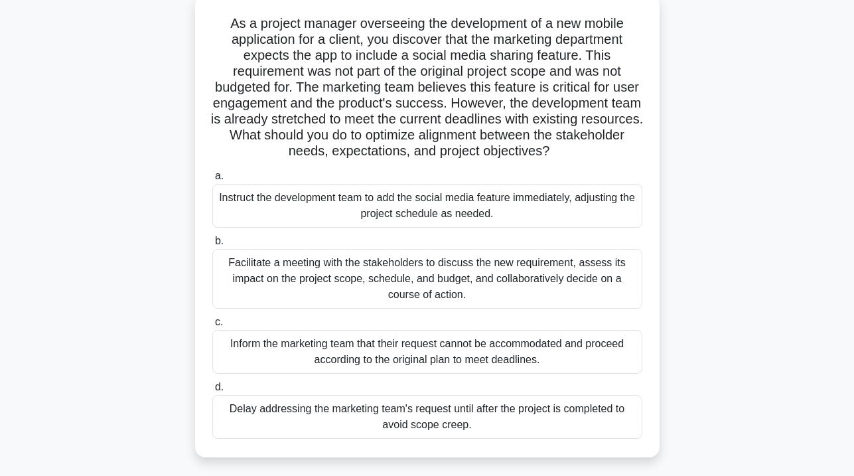
scroll to position [90, 0]
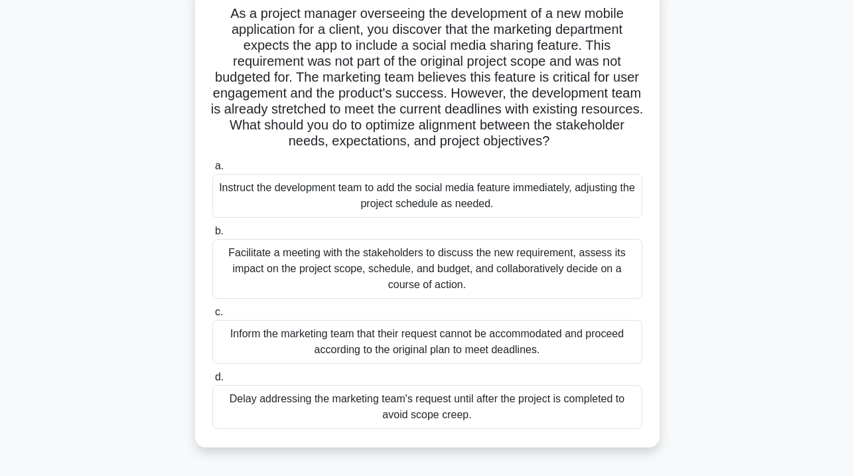
click at [552, 255] on div "Facilitate a meeting with the stakeholders to discuss the new requirement, asse…" at bounding box center [427, 269] width 430 height 60
click at [212, 236] on input "b. Facilitate a meeting with the stakeholders to discuss the new requirement, a…" at bounding box center [212, 231] width 0 height 9
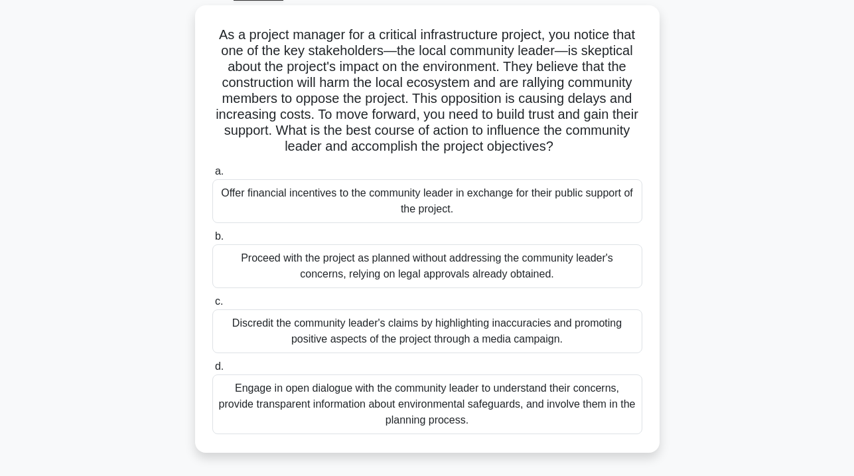
scroll to position [71, 0]
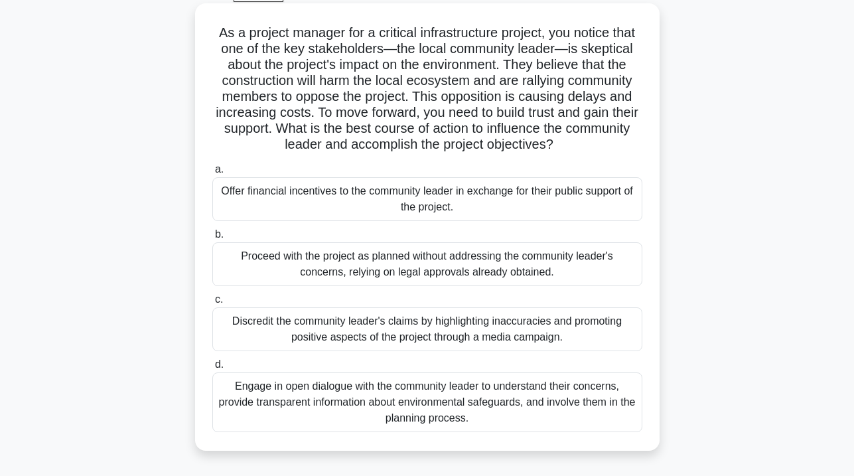
click at [586, 420] on div "Engage in open dialogue with the community leader to understand their concerns,…" at bounding box center [427, 402] width 430 height 60
click at [212, 369] on input "d. Engage in open dialogue with the community leader to understand their concer…" at bounding box center [212, 364] width 0 height 9
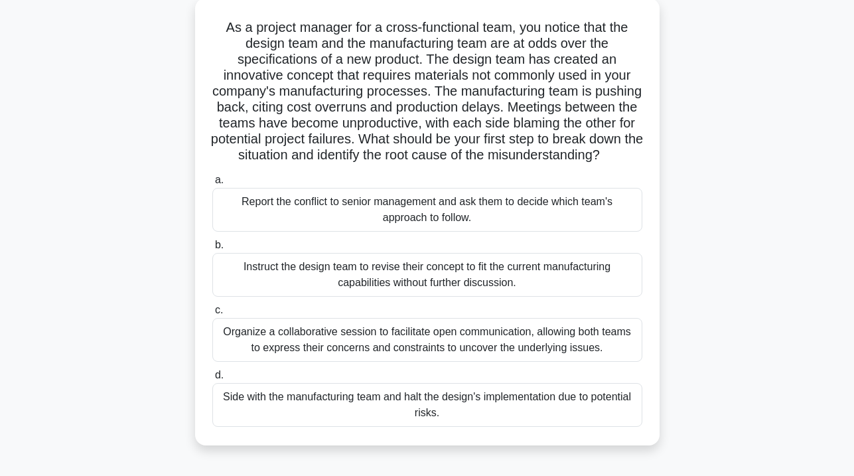
scroll to position [82, 0]
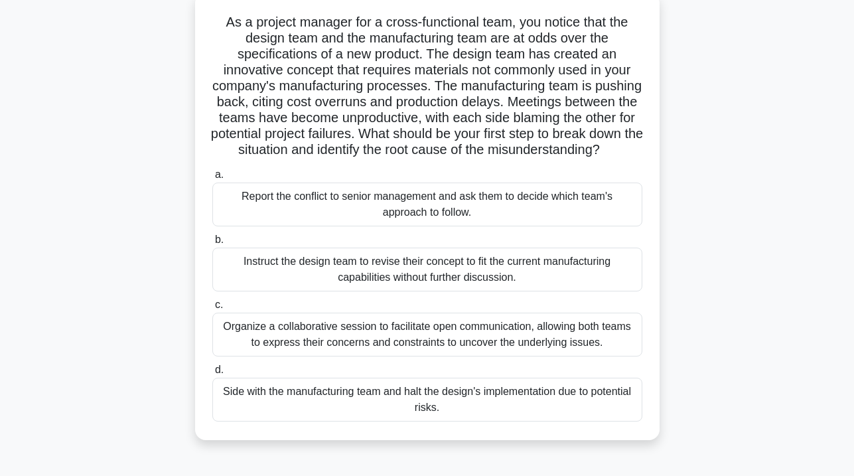
click at [505, 356] on div "Organize a collaborative session to facilitate open communication, allowing bot…" at bounding box center [427, 335] width 430 height 44
click at [212, 309] on input "c. Organize a collaborative session to facilitate open communication, allowing …" at bounding box center [212, 305] width 0 height 9
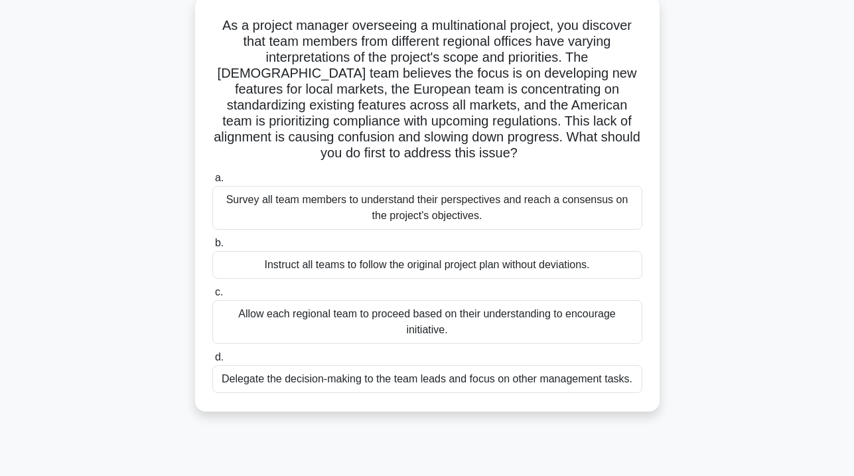
scroll to position [0, 0]
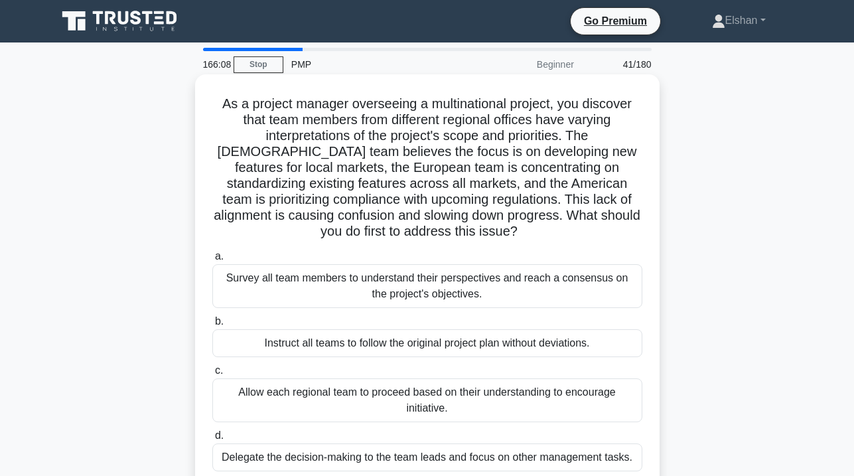
click at [607, 290] on div "Survey all team members to understand their perspectives and reach a consensus …" at bounding box center [427, 286] width 430 height 44
click at [212, 261] on input "a. Survey all team members to understand their perspectives and reach a consens…" at bounding box center [212, 256] width 0 height 9
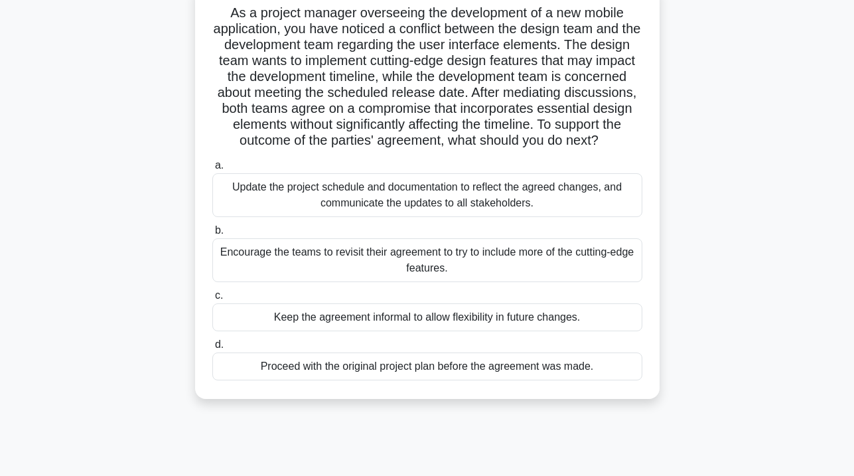
scroll to position [97, 0]
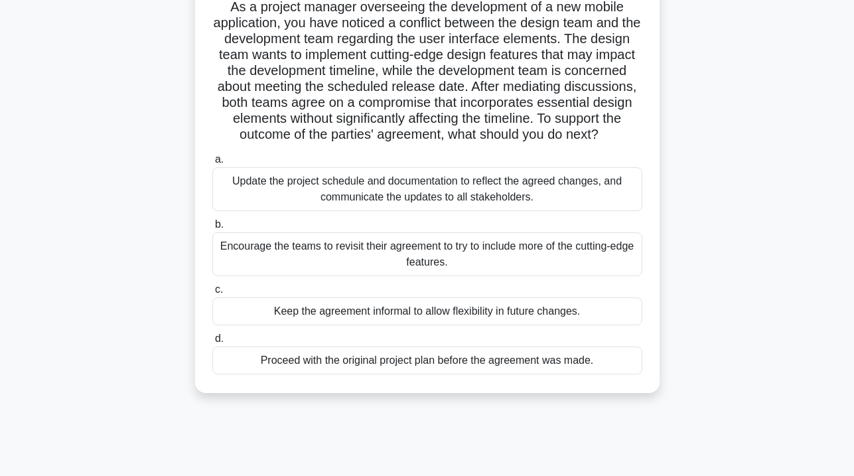
click at [576, 207] on div "Update the project schedule and documentation to reflect the agreed changes, an…" at bounding box center [427, 189] width 430 height 44
click at [212, 164] on input "a. Update the project schedule and documentation to reflect the agreed changes,…" at bounding box center [212, 159] width 0 height 9
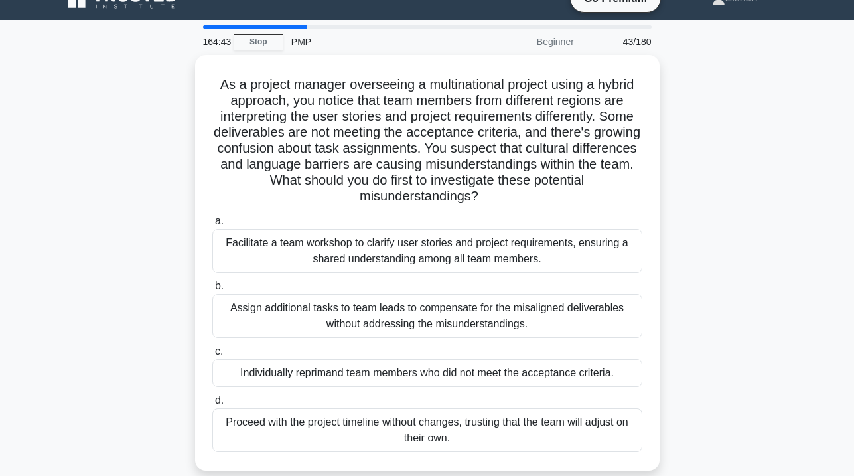
scroll to position [0, 0]
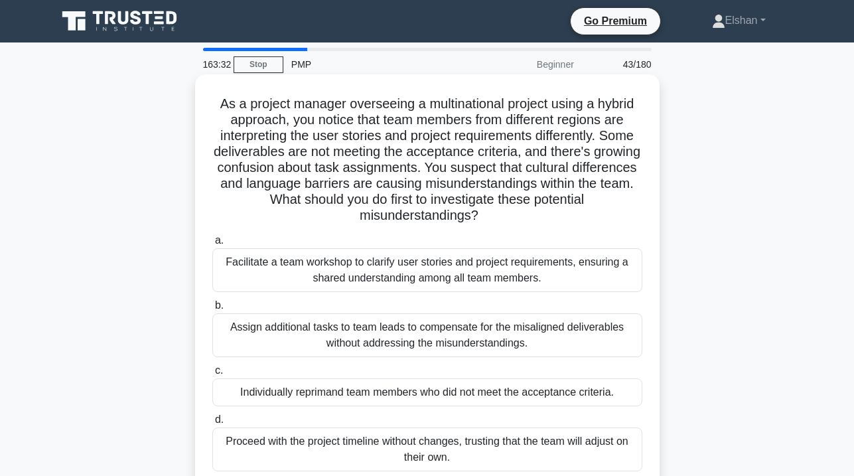
click at [509, 270] on div "Facilitate a team workshop to clarify user stories and project requirements, en…" at bounding box center [427, 270] width 430 height 44
click at [212, 245] on input "a. Facilitate a team workshop to clarify user stories and project requirements,…" at bounding box center [212, 240] width 0 height 9
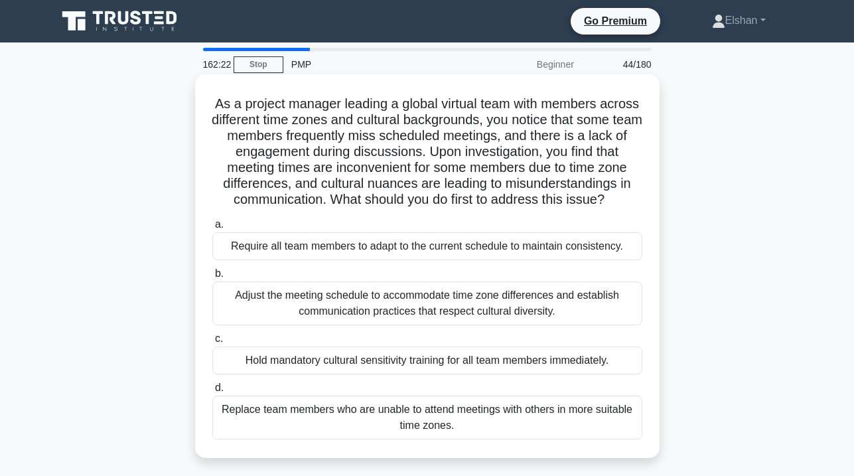
click at [433, 322] on div "Adjust the meeting schedule to accommodate time zone differences and establish …" at bounding box center [427, 303] width 430 height 44
click at [212, 278] on input "b. Adjust the meeting schedule to accommodate time zone differences and establi…" at bounding box center [212, 274] width 0 height 9
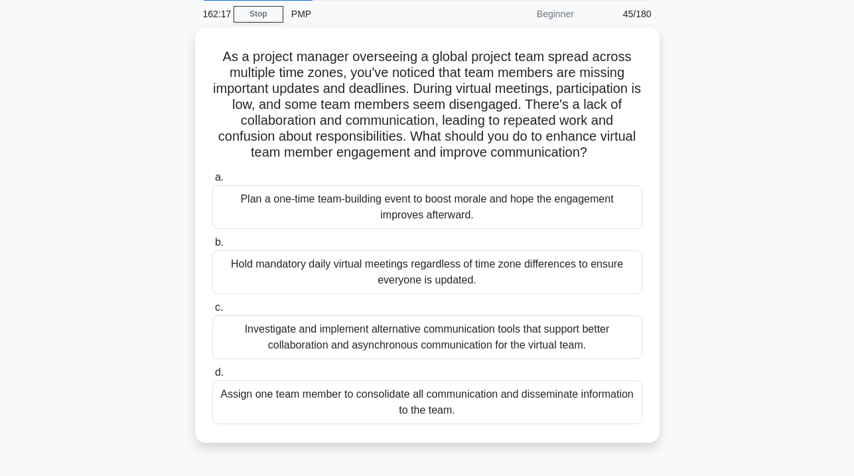
scroll to position [51, 0]
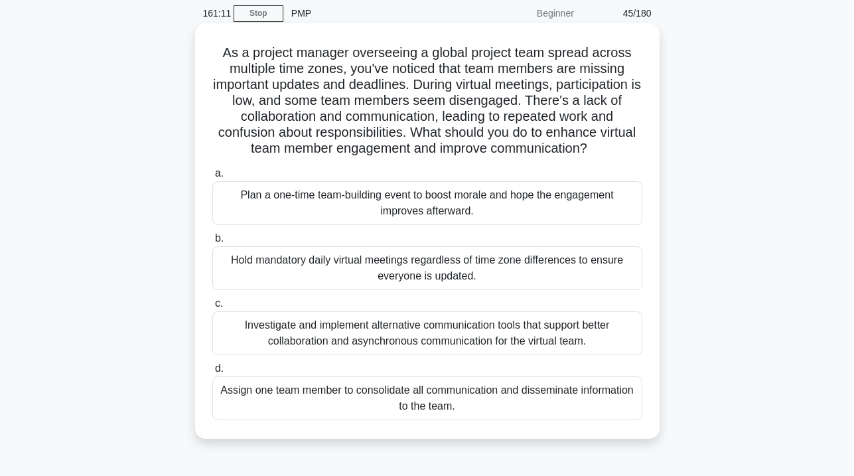
click at [568, 334] on div "Investigate and implement alternative communication tools that support better c…" at bounding box center [427, 333] width 430 height 44
click at [212, 308] on input "c. Investigate and implement alternative communication tools that support bette…" at bounding box center [212, 303] width 0 height 9
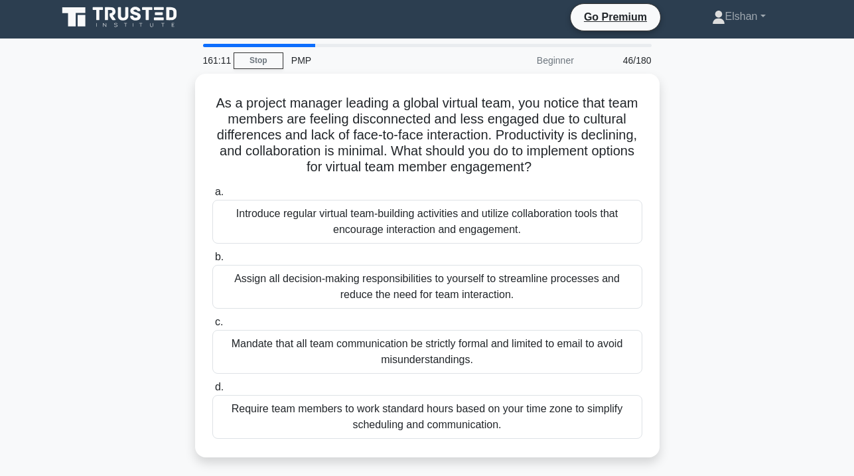
scroll to position [0, 0]
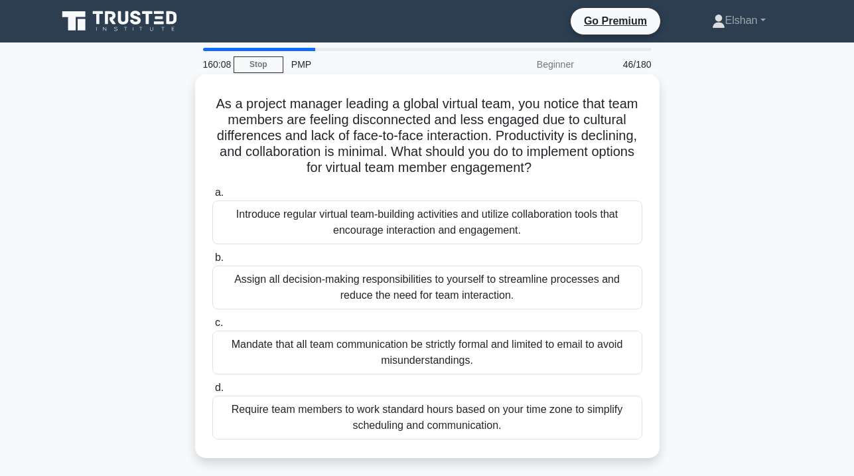
click at [562, 225] on div "Introduce regular virtual team-building activities and utilize collaboration to…" at bounding box center [427, 222] width 430 height 44
click at [212, 197] on input "a. Introduce regular virtual team-building activities and utilize collaboration…" at bounding box center [212, 193] width 0 height 9
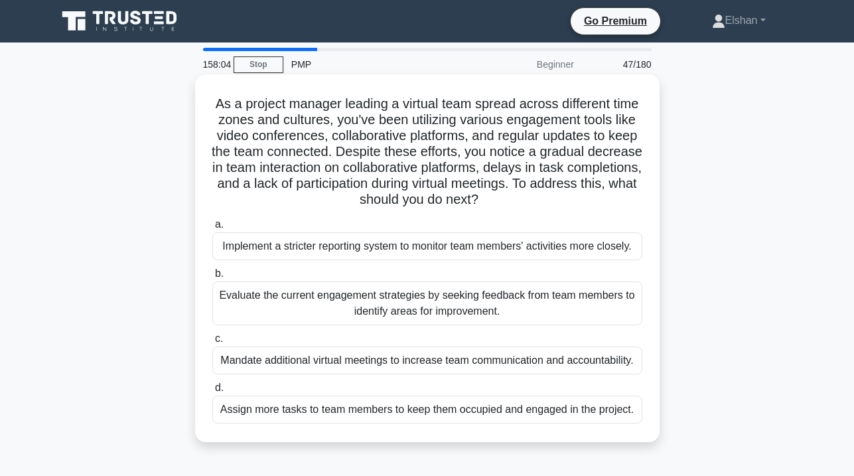
click at [474, 313] on div "Evaluate the current engagement strategies by seeking feedback from team member…" at bounding box center [427, 303] width 430 height 44
click at [212, 278] on input "b. Evaluate the current engagement strategies by seeking feedback from team mem…" at bounding box center [212, 274] width 0 height 9
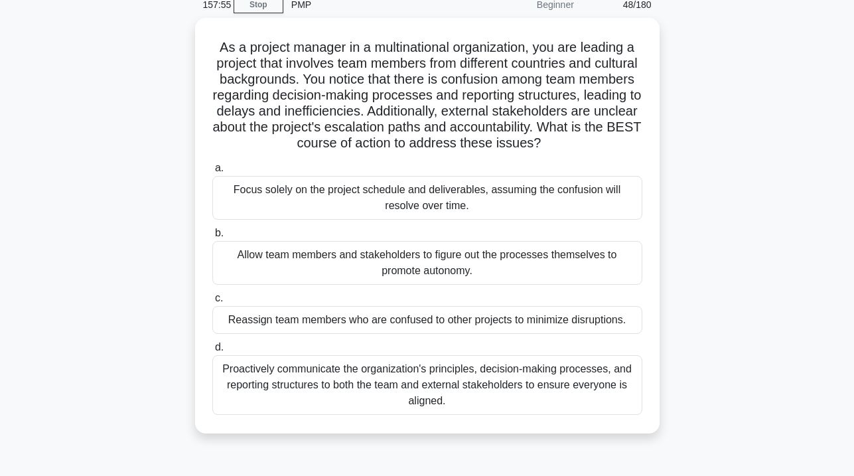
scroll to position [62, 0]
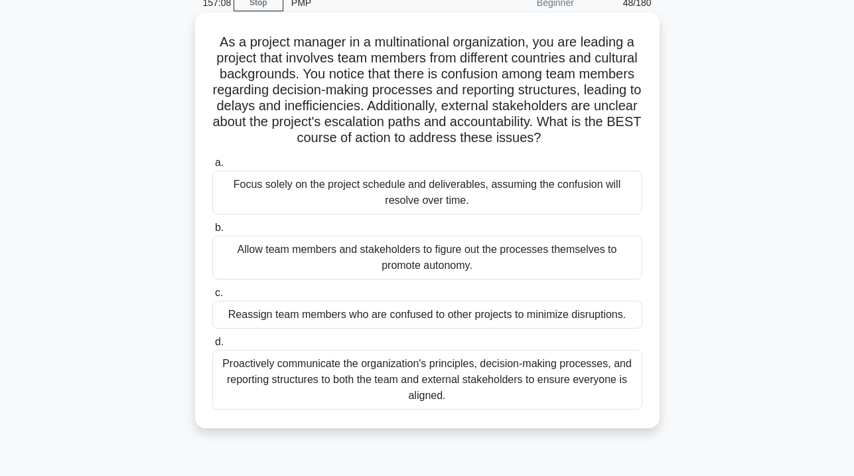
click at [575, 380] on div "Proactively communicate the organization's principles, decision-making processe…" at bounding box center [427, 380] width 430 height 60
click at [212, 347] on input "d. Proactively communicate the organization's principles, decision-making proce…" at bounding box center [212, 342] width 0 height 9
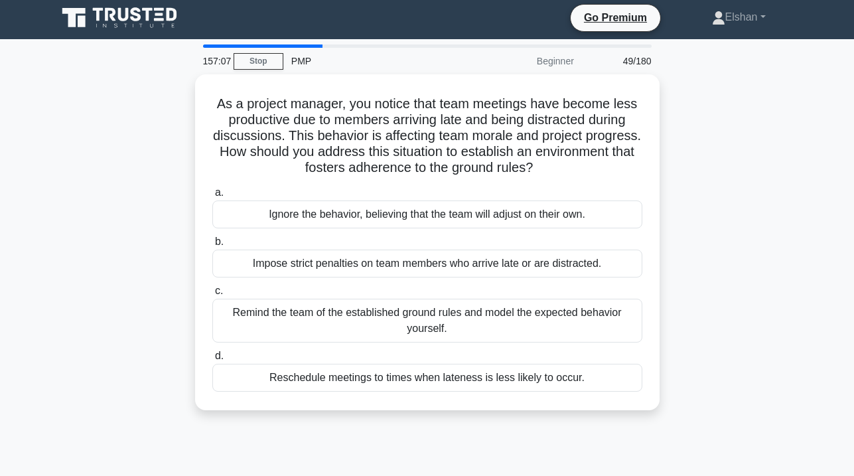
scroll to position [0, 0]
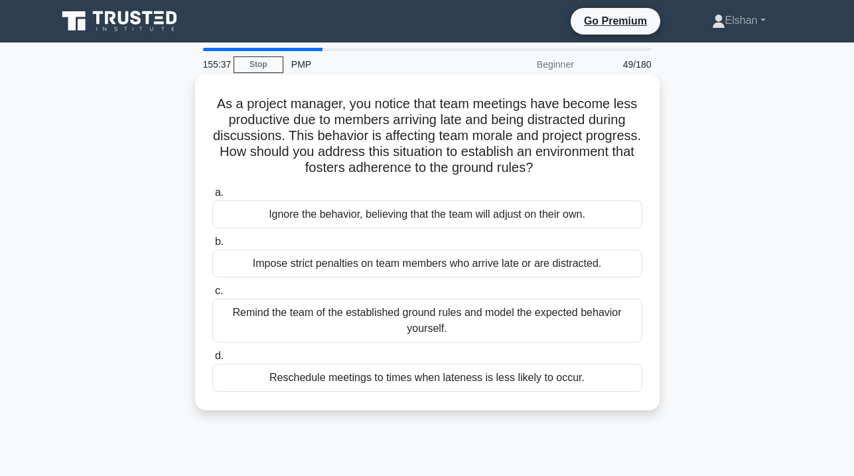
click at [499, 271] on div "Impose strict penalties on team members who arrive late or are distracted." at bounding box center [427, 264] width 430 height 28
click at [212, 246] on input "b. Impose strict penalties on team members who arrive late or are distracted." at bounding box center [212, 242] width 0 height 9
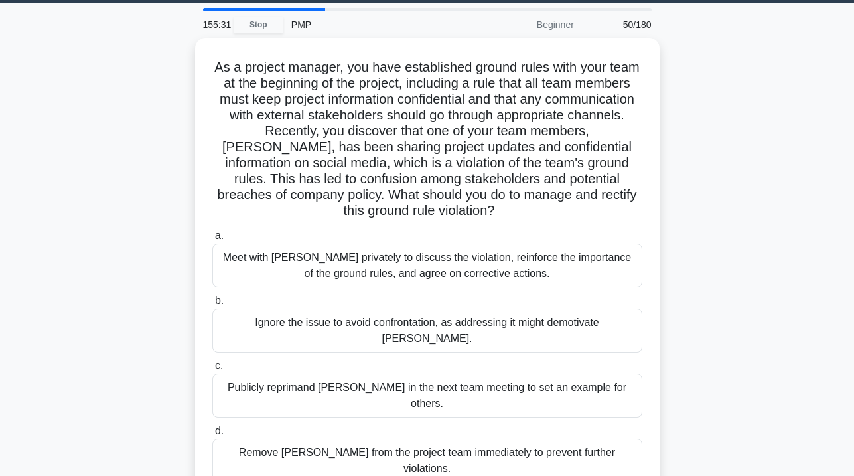
scroll to position [45, 0]
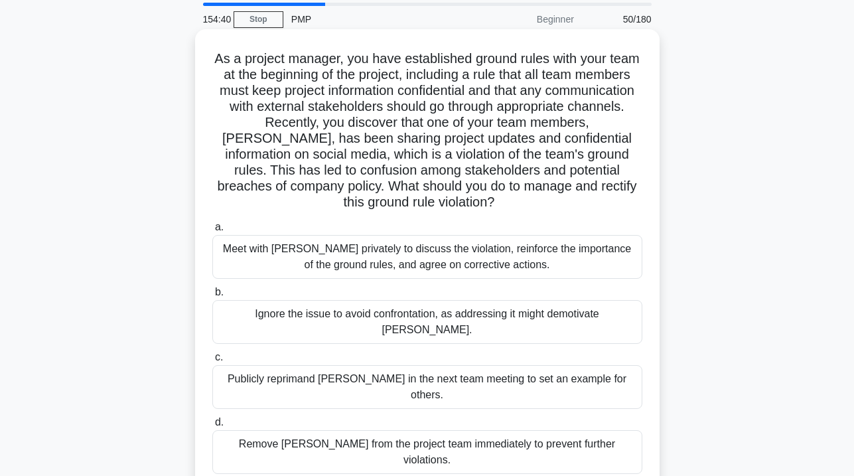
click at [544, 430] on div "Remove [PERSON_NAME] from the project team immediately to prevent further viola…" at bounding box center [427, 452] width 430 height 44
click at [212, 418] on input "d. Remove [PERSON_NAME] from the project team immediately to prevent further vi…" at bounding box center [212, 422] width 0 height 9
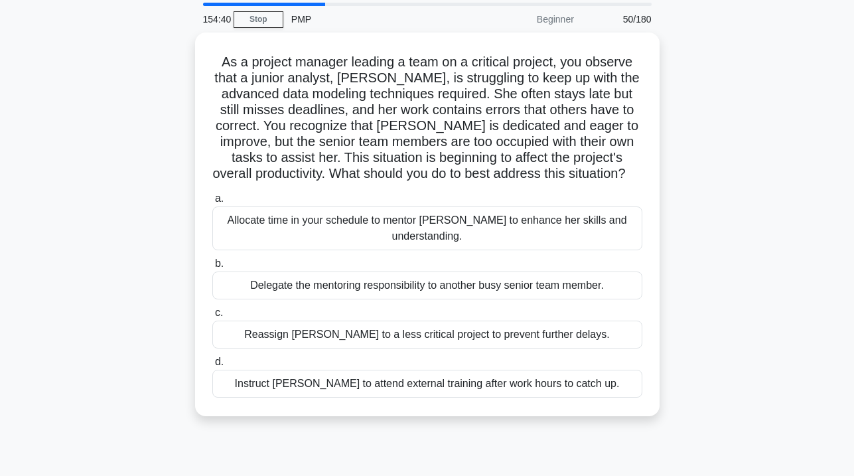
scroll to position [0, 0]
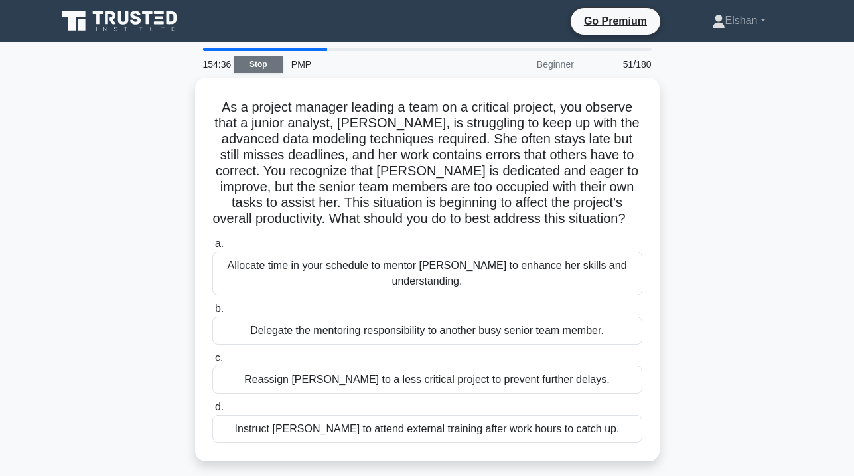
click at [266, 66] on link "Stop" at bounding box center [259, 64] width 50 height 17
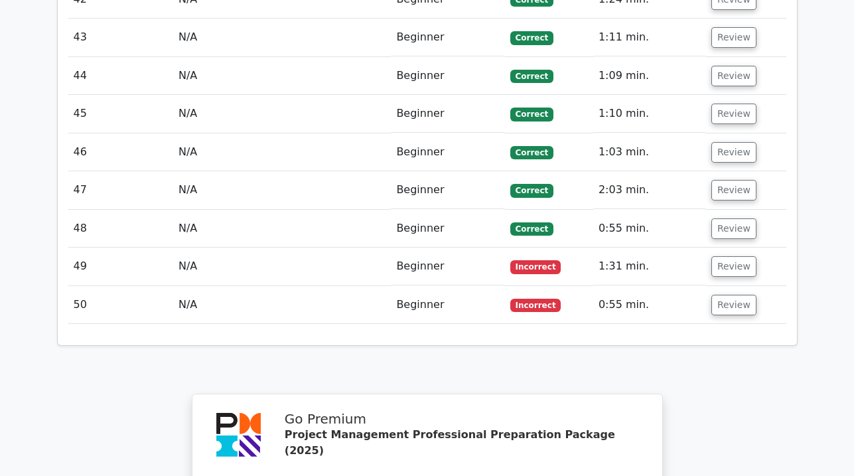
scroll to position [3661, 0]
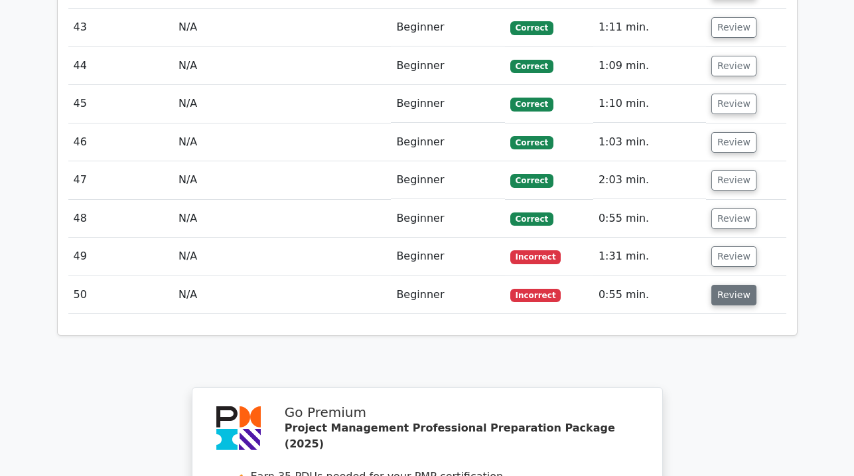
click at [729, 285] on button "Review" at bounding box center [734, 295] width 45 height 21
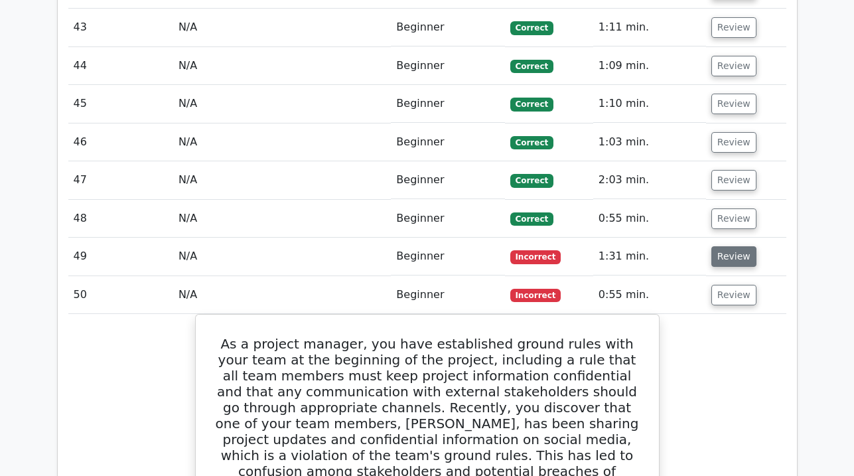
click at [733, 246] on button "Review" at bounding box center [734, 256] width 45 height 21
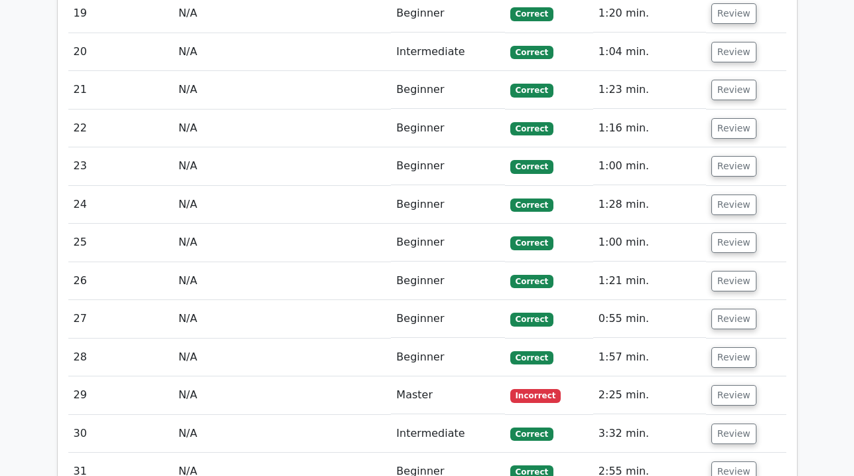
scroll to position [2745, 0]
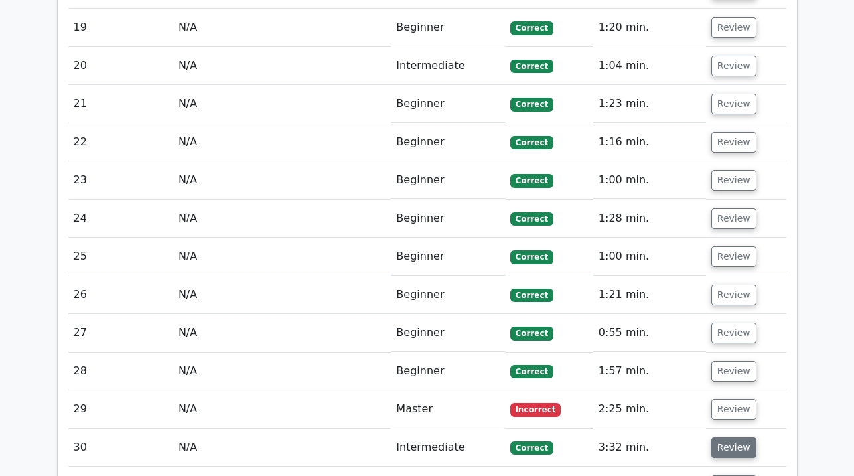
click at [726, 437] on button "Review" at bounding box center [734, 447] width 45 height 21
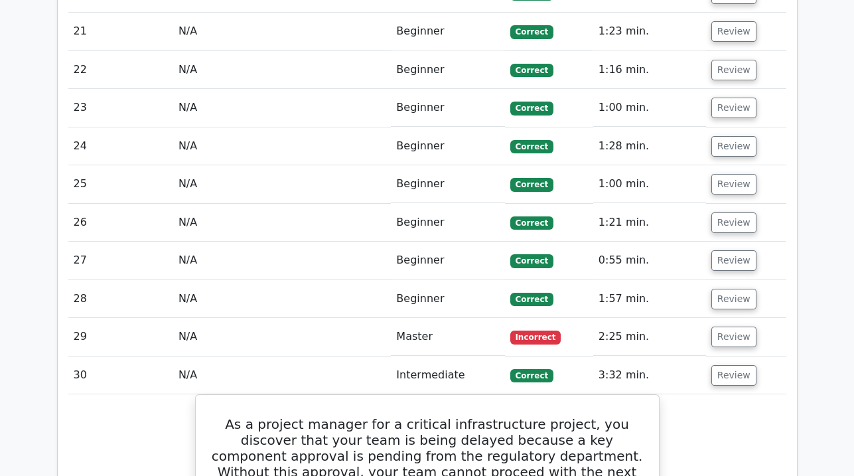
scroll to position [2812, 0]
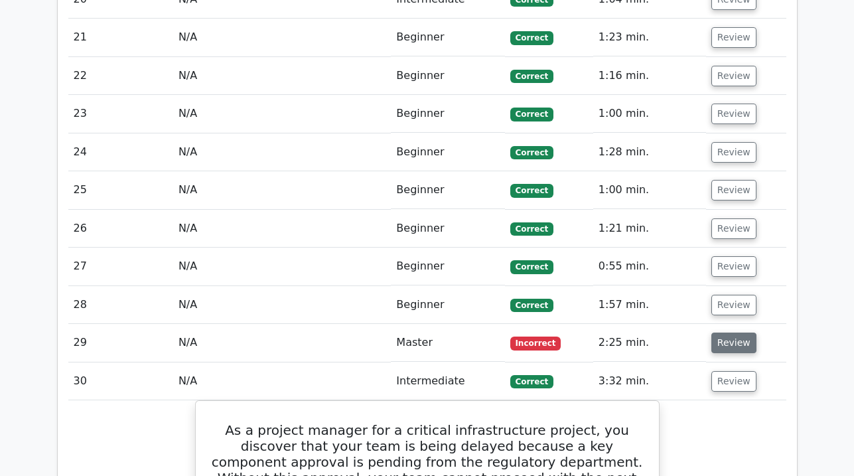
click at [728, 333] on button "Review" at bounding box center [734, 343] width 45 height 21
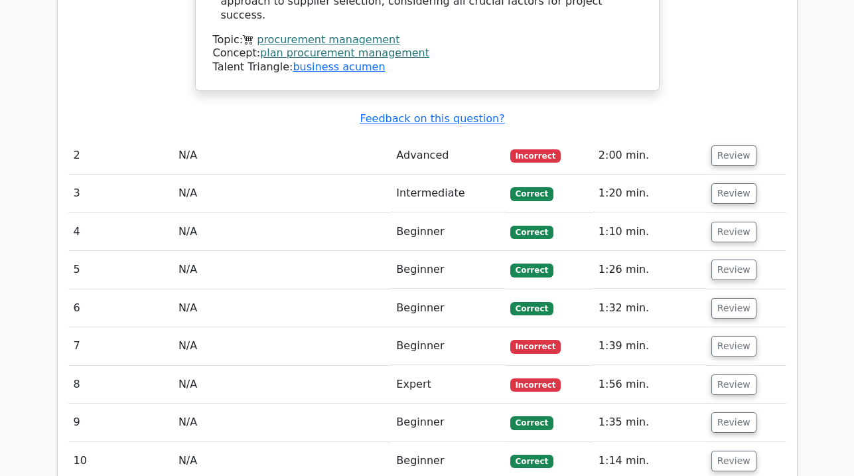
scroll to position [1962, 0]
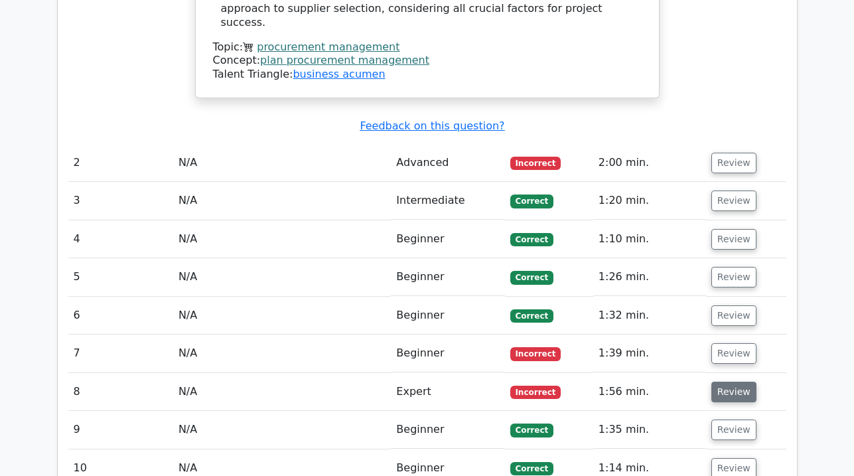
click at [735, 382] on button "Review" at bounding box center [734, 392] width 45 height 21
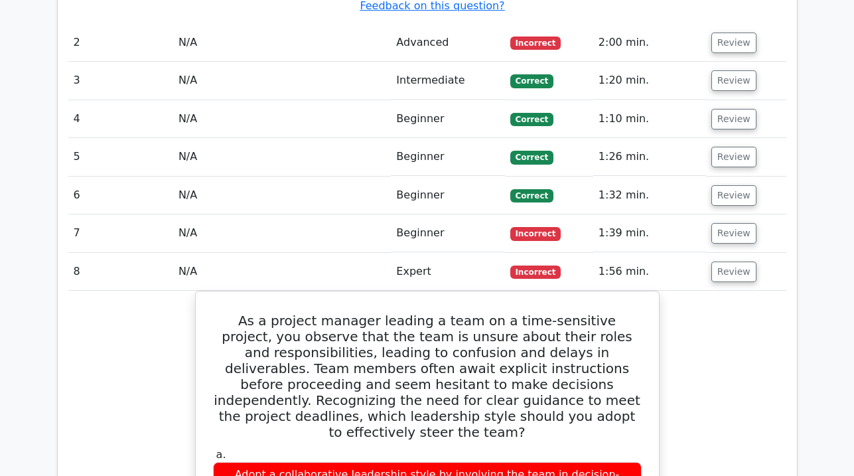
scroll to position [1984, 0]
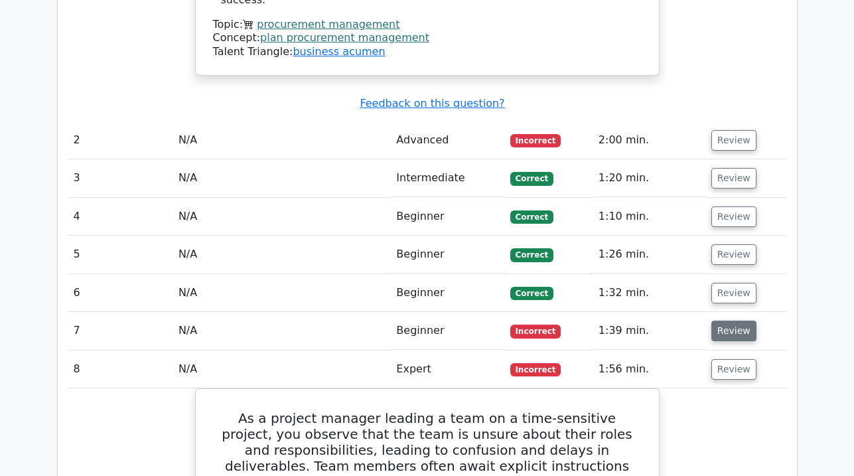
click at [741, 321] on button "Review" at bounding box center [734, 331] width 45 height 21
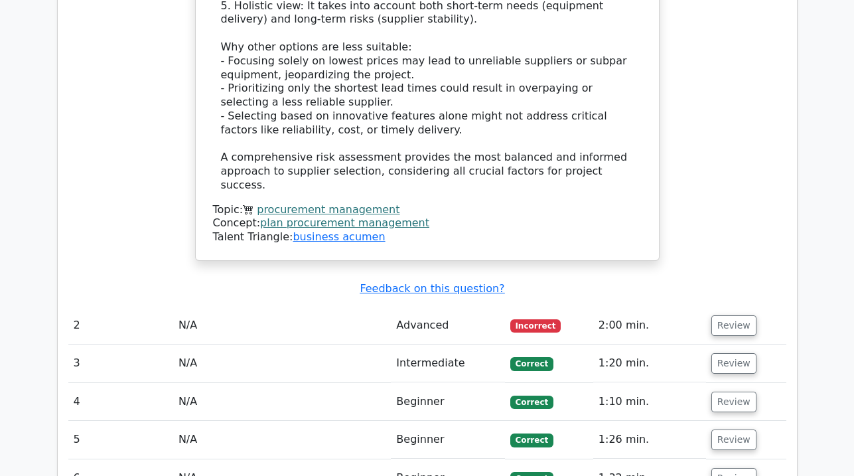
scroll to position [1814, 0]
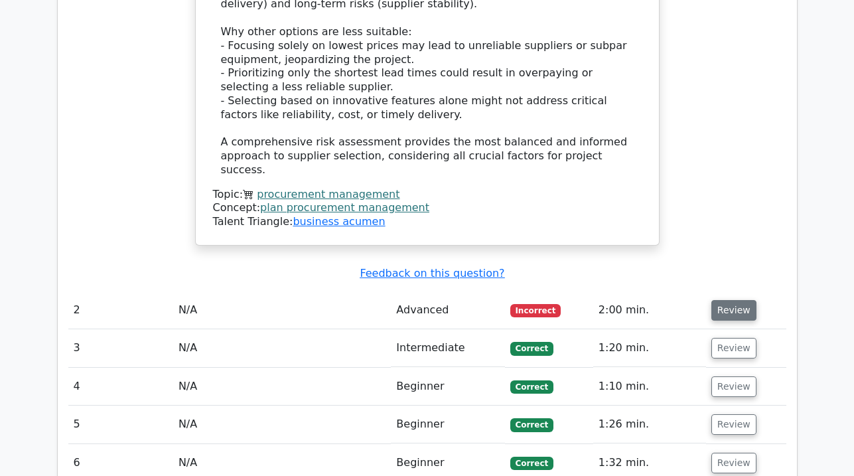
click at [727, 300] on button "Review" at bounding box center [734, 310] width 45 height 21
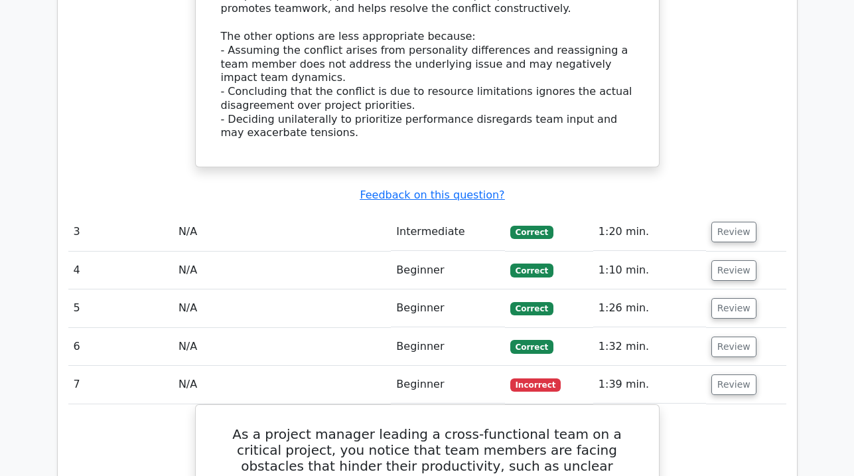
scroll to position [2724, 0]
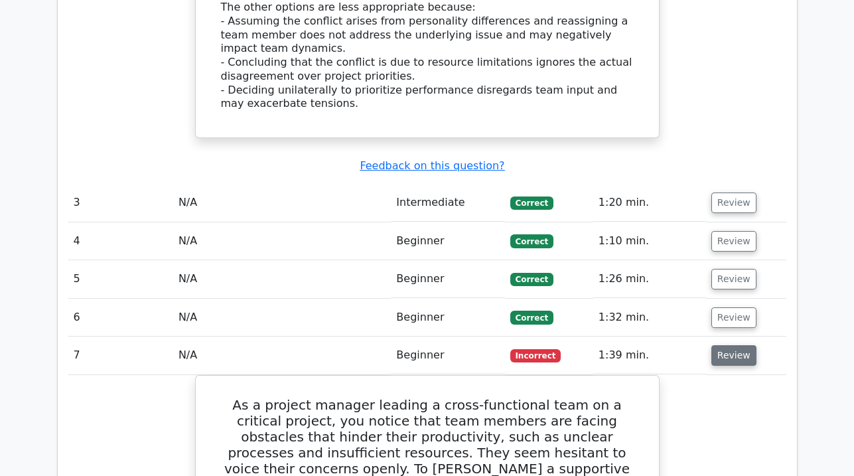
click at [729, 345] on button "Review" at bounding box center [734, 355] width 45 height 21
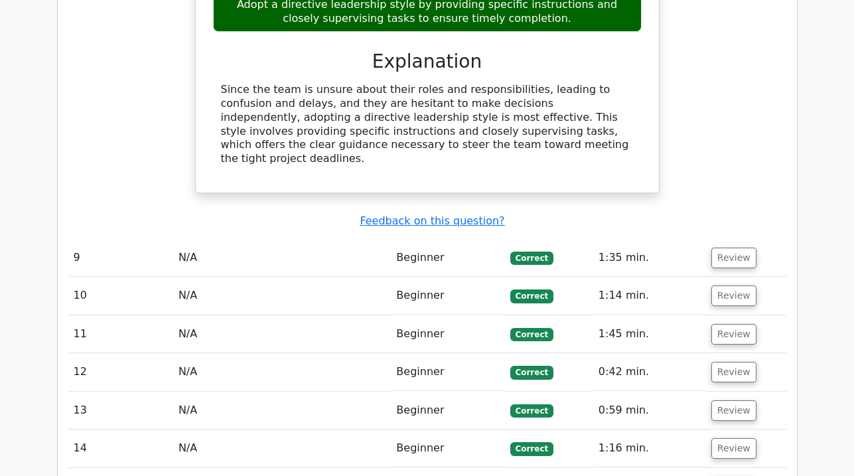
scroll to position [3483, 0]
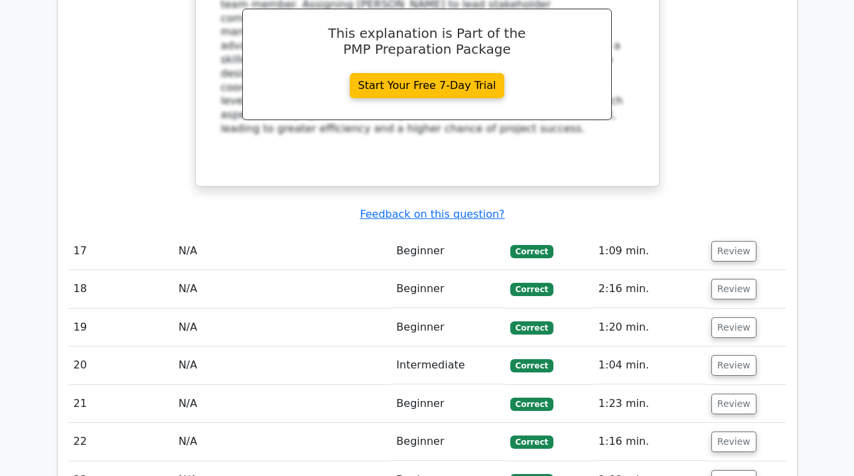
scroll to position [4554, 0]
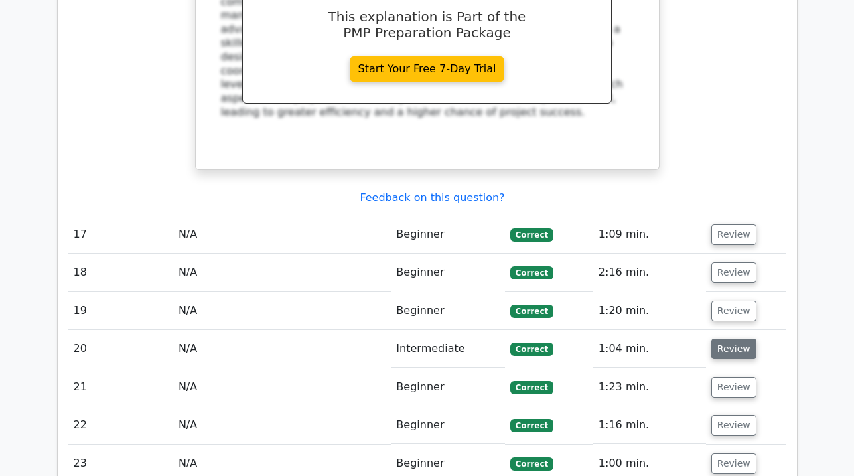
click at [724, 339] on button "Review" at bounding box center [734, 349] width 45 height 21
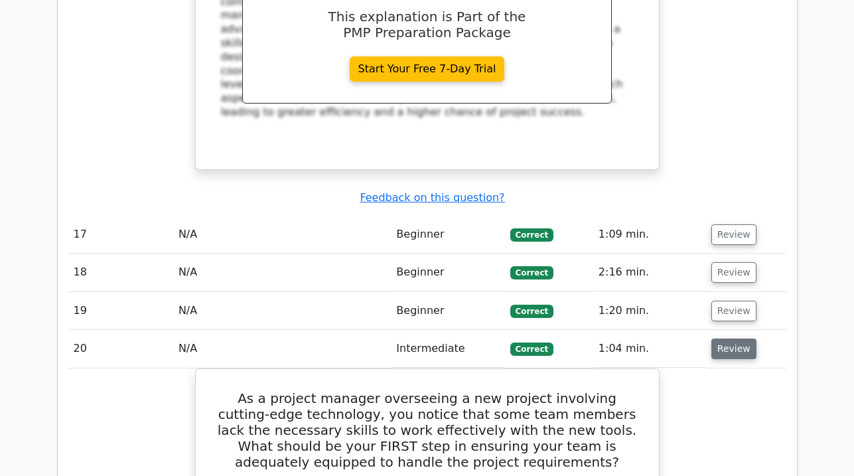
click at [728, 339] on button "Review" at bounding box center [734, 349] width 45 height 21
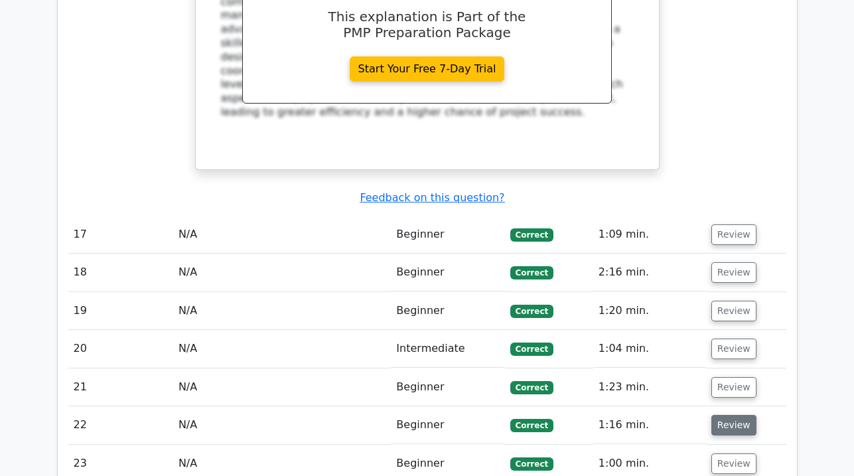
click at [731, 415] on button "Review" at bounding box center [734, 425] width 45 height 21
